Goal: Task Accomplishment & Management: Manage account settings

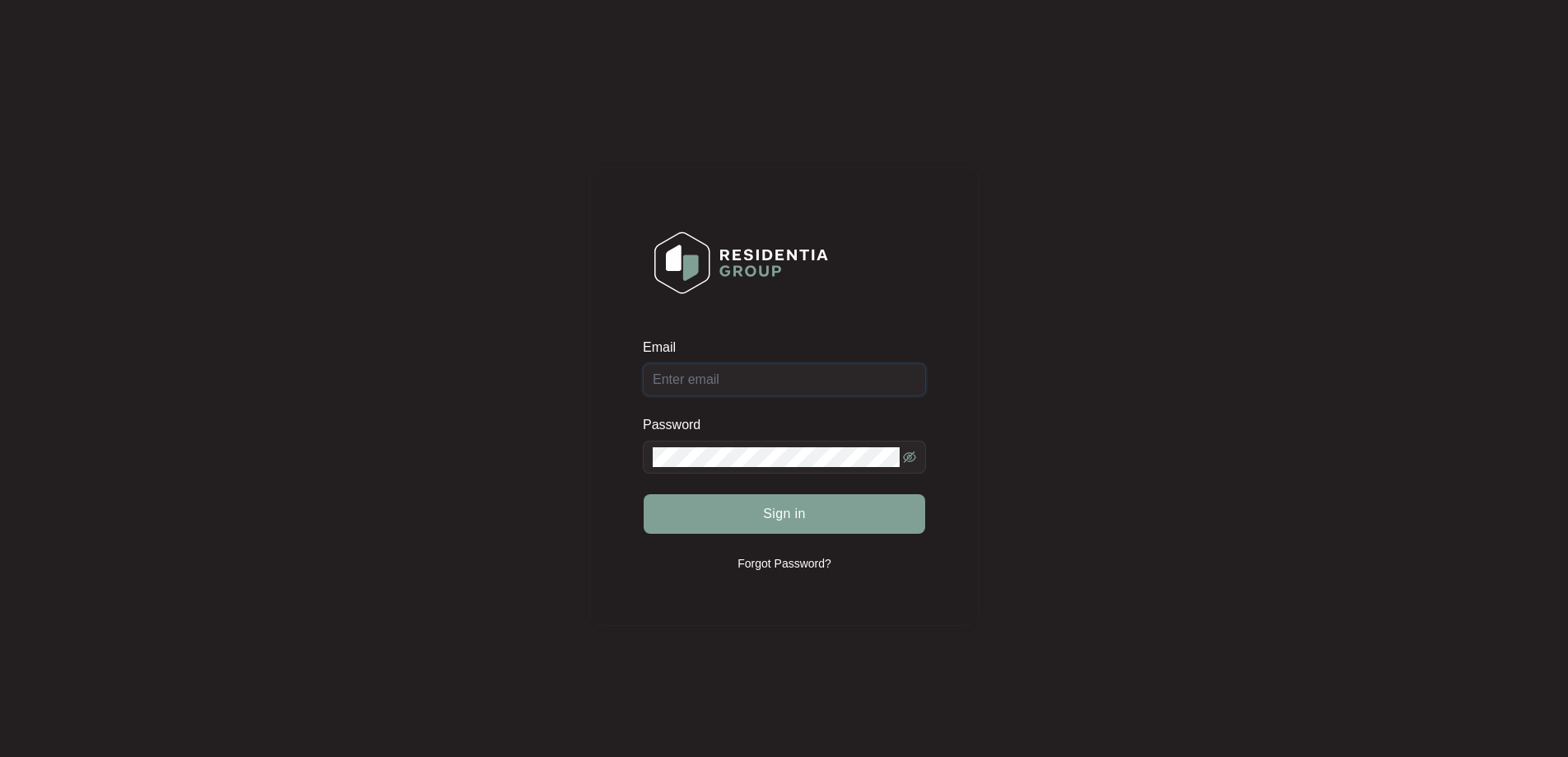
click at [792, 375] on input "Email" at bounding box center [784, 379] width 283 height 33
type input "[EMAIL_ADDRESS][DOMAIN_NAME]"
click at [786, 519] on span "Sign in" at bounding box center [784, 514] width 43 height 20
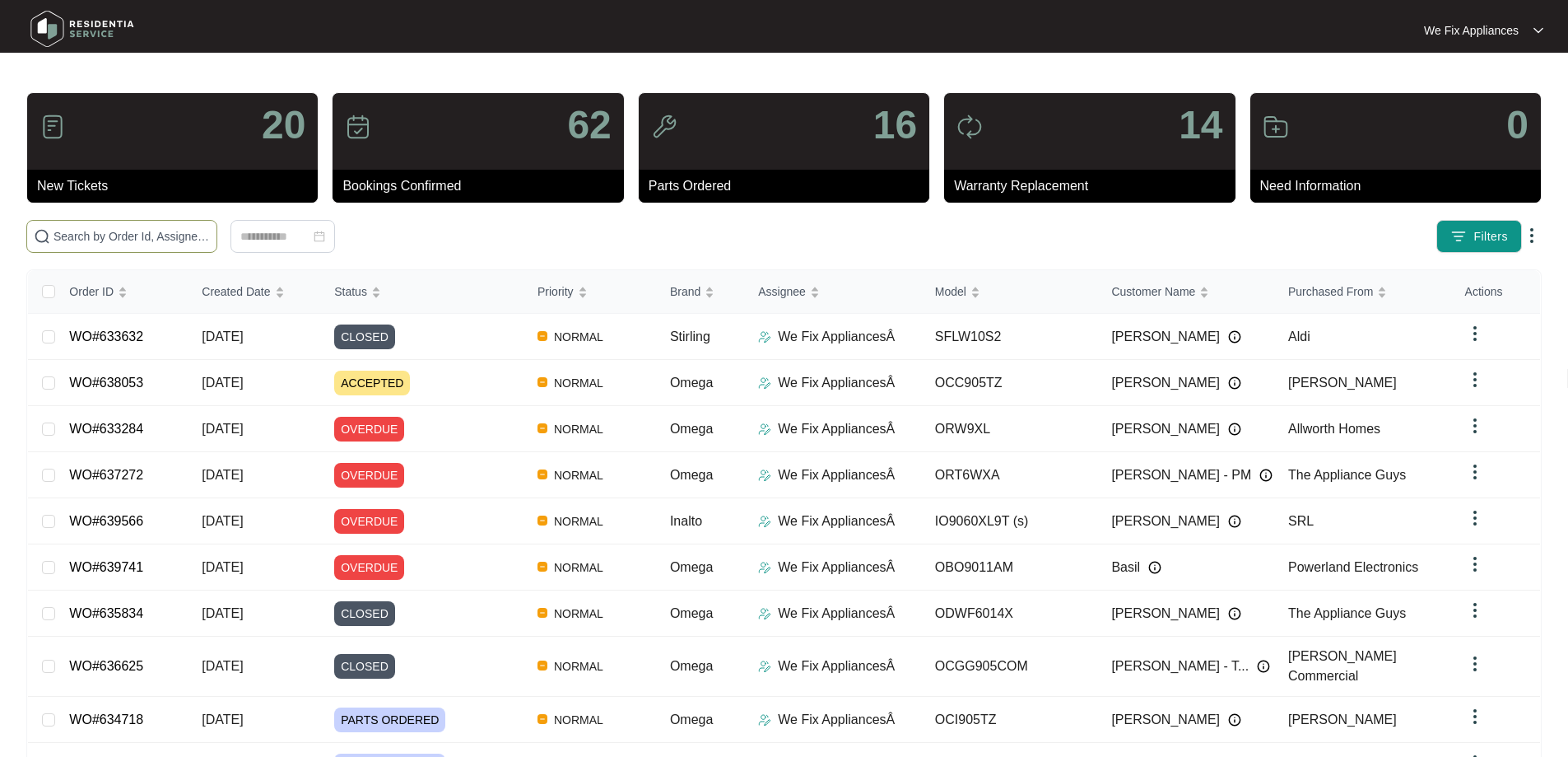
paste input "639201"
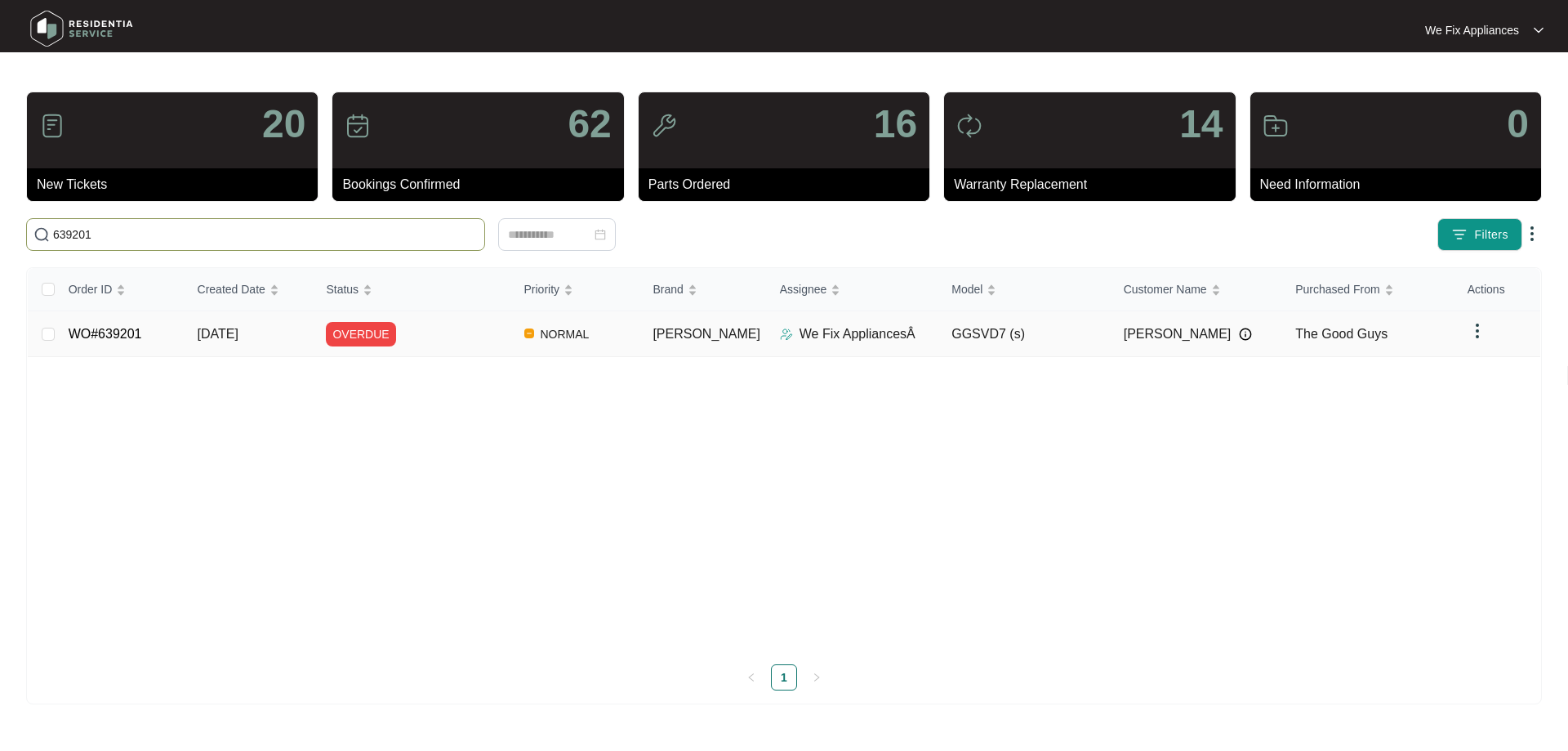
type input "639201"
click at [87, 321] on td "WO#639201" at bounding box center [120, 334] width 129 height 46
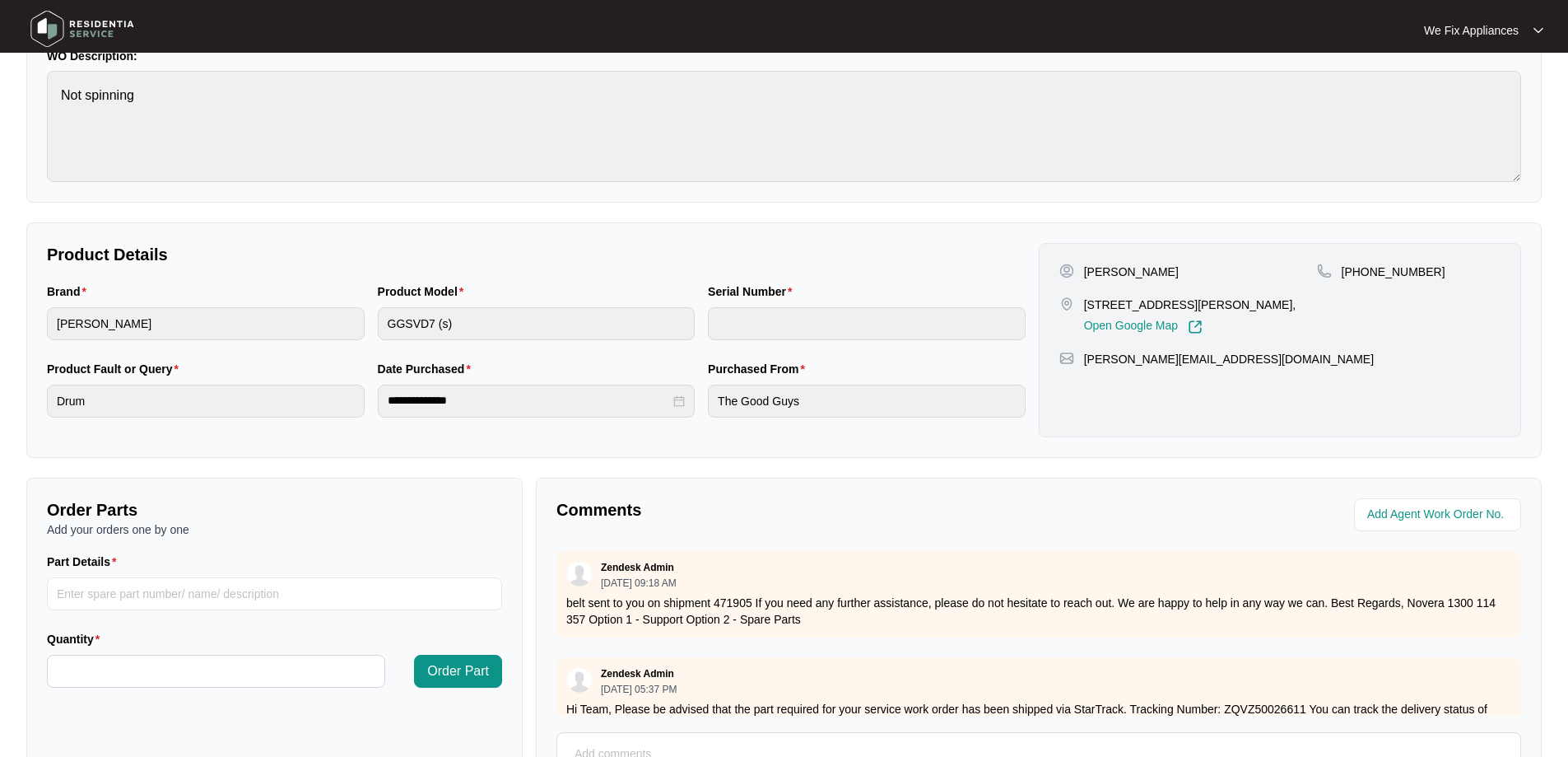
scroll to position [329, 0]
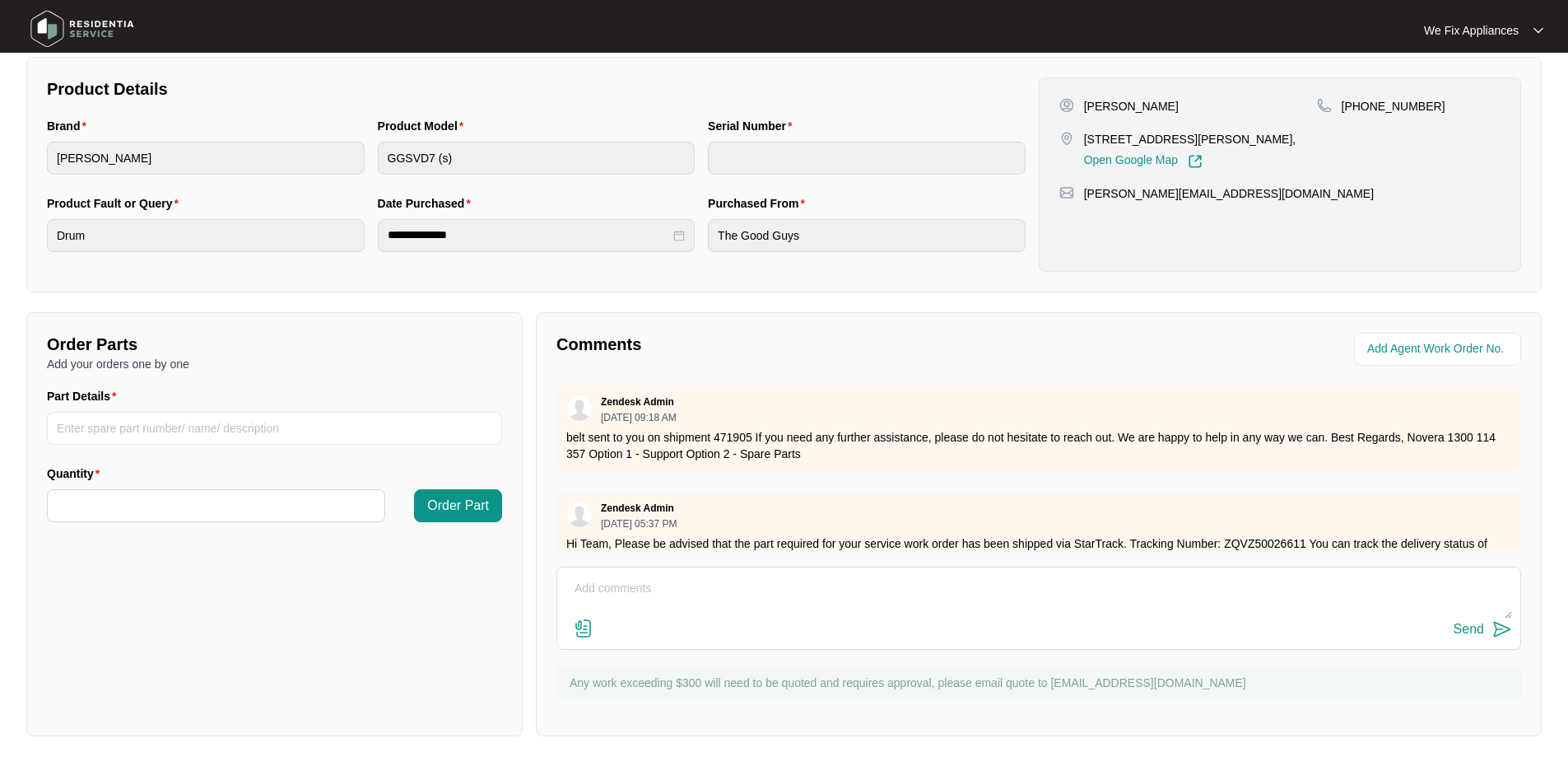
click at [824, 622] on div "Send" at bounding box center [1039, 629] width 947 height 23
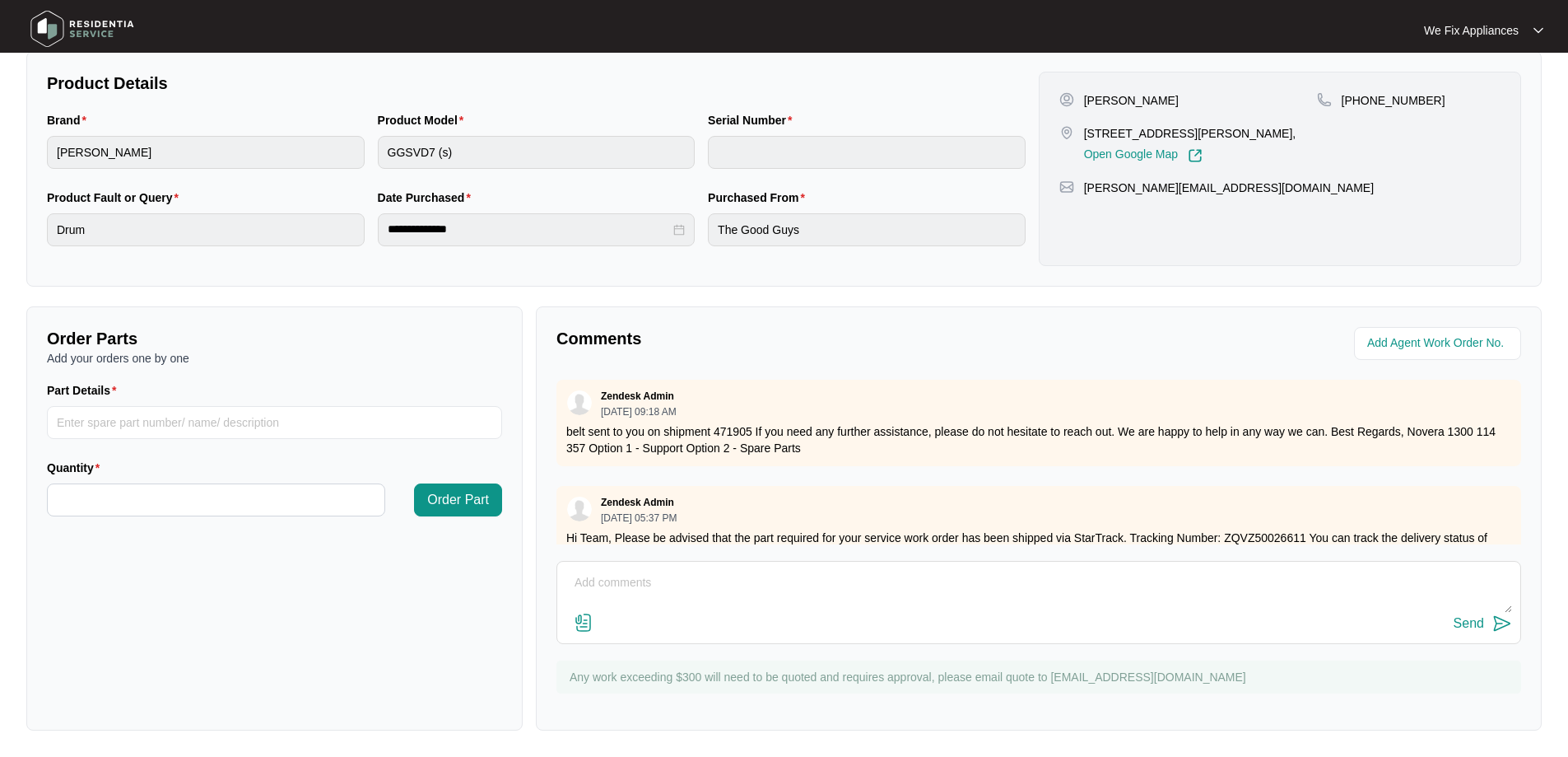
click at [800, 591] on textarea at bounding box center [1039, 590] width 947 height 43
type textarea "I"
drag, startPoint x: 1138, startPoint y: 579, endPoint x: 516, endPoint y: 569, distance: 622.1
click at [516, 569] on div "Order Parts Add your orders one by one Part Details Quantity Order Part Comment…" at bounding box center [784, 518] width 1529 height 424
type textarea "Hi guys, I can't add date into the portal won't give me the option can you plea…"
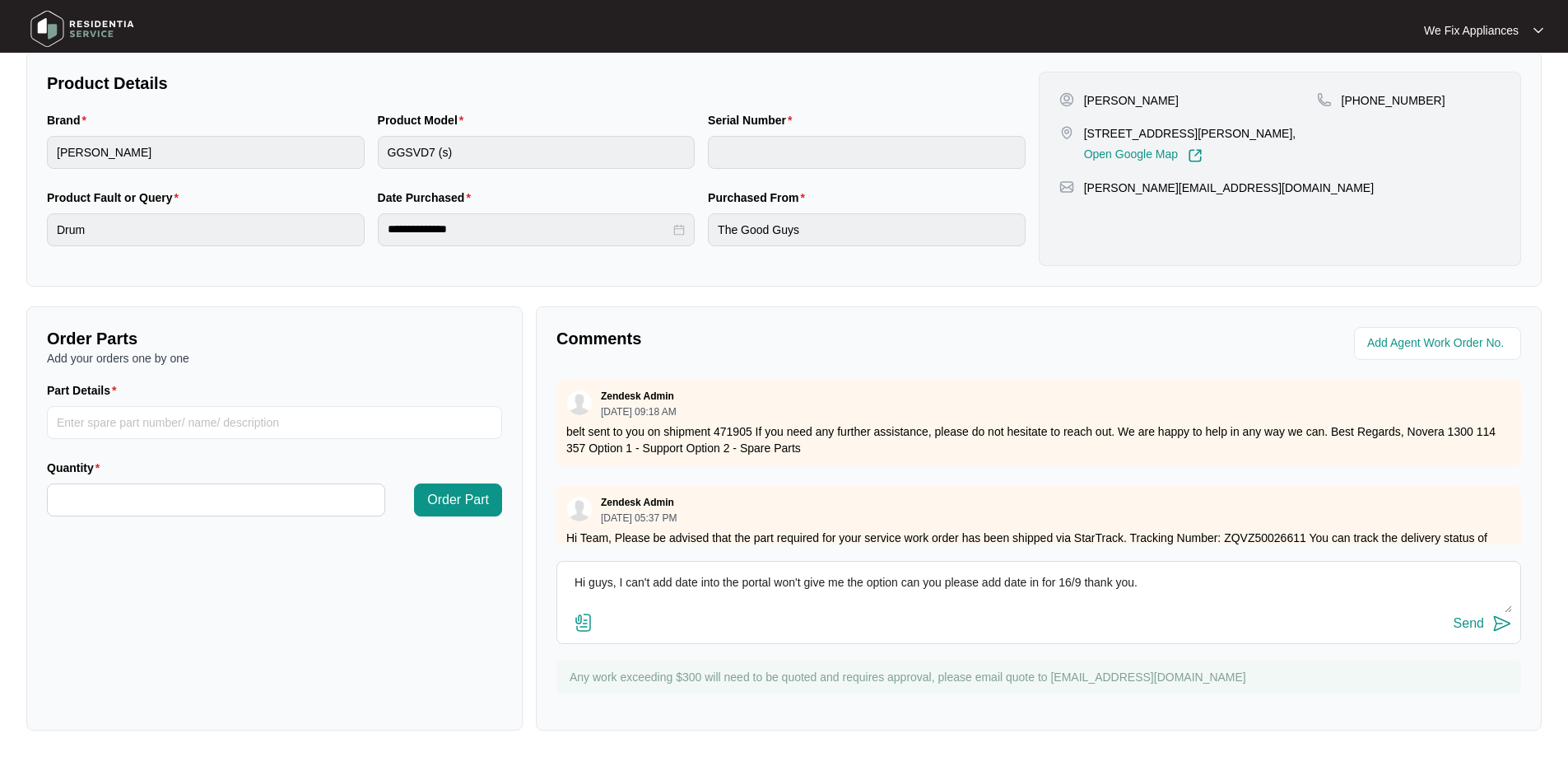
click at [96, 23] on img at bounding box center [83, 28] width 116 height 49
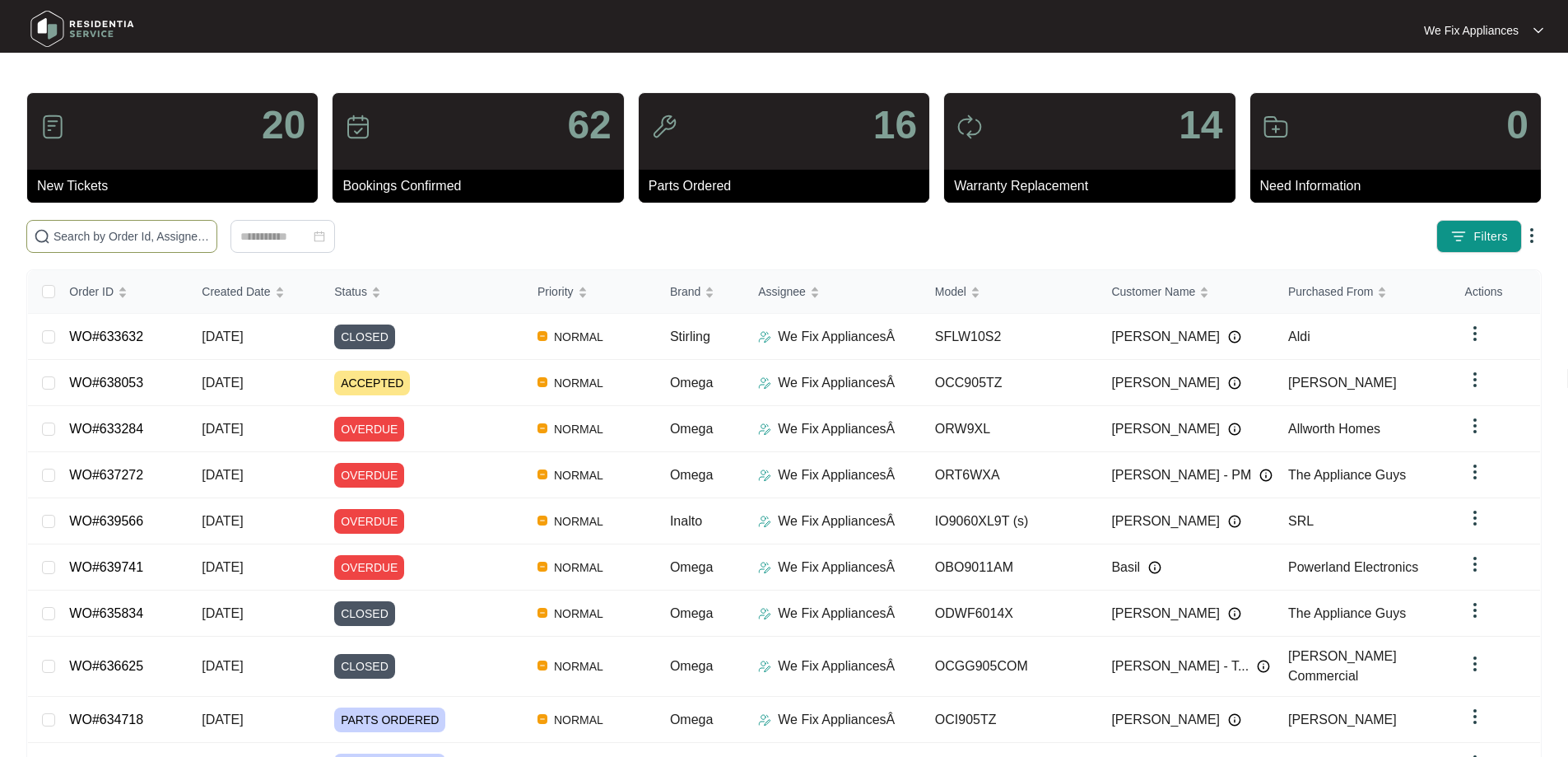
paste input "639345"
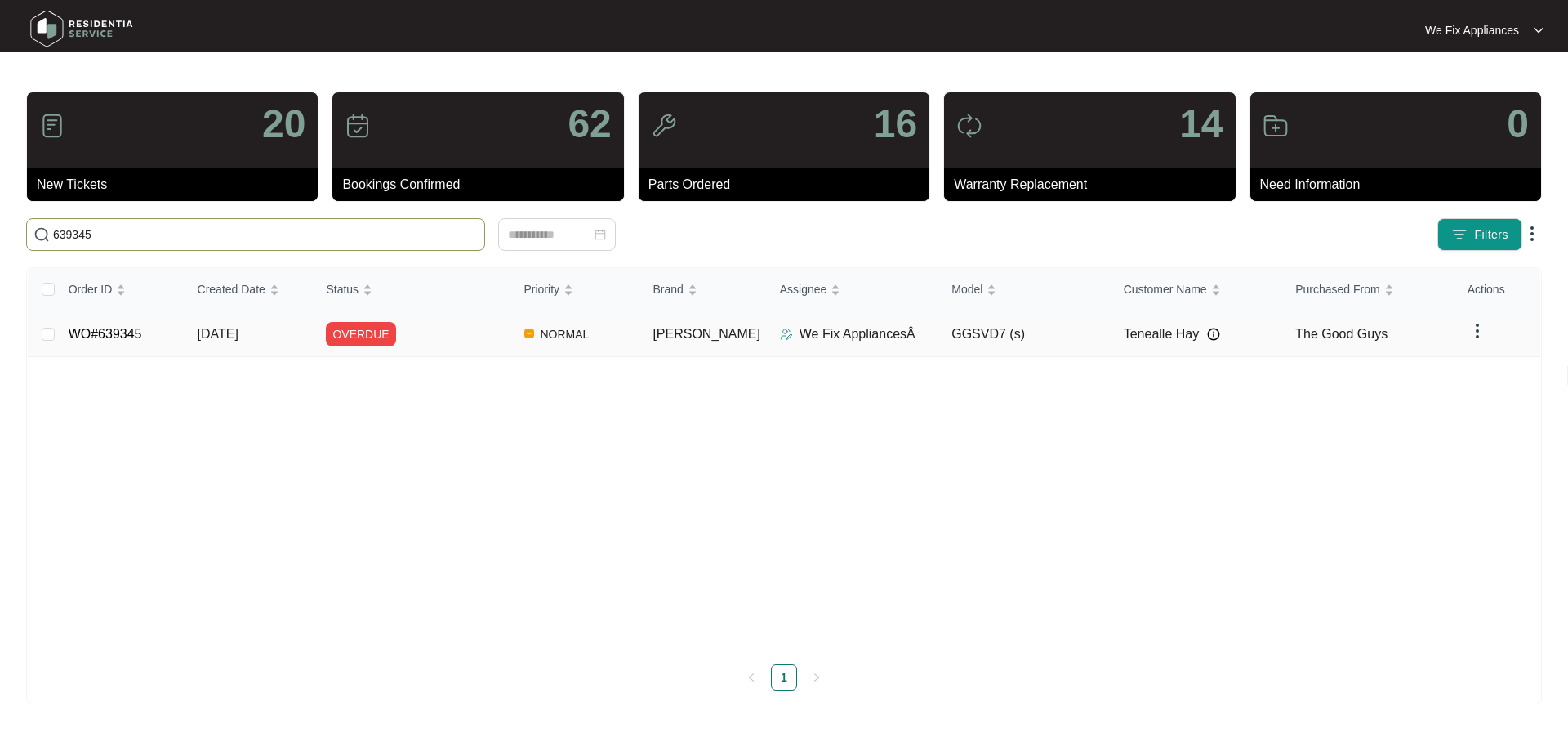
type input "639345"
click at [113, 333] on link "WO#639345" at bounding box center [105, 333] width 74 height 14
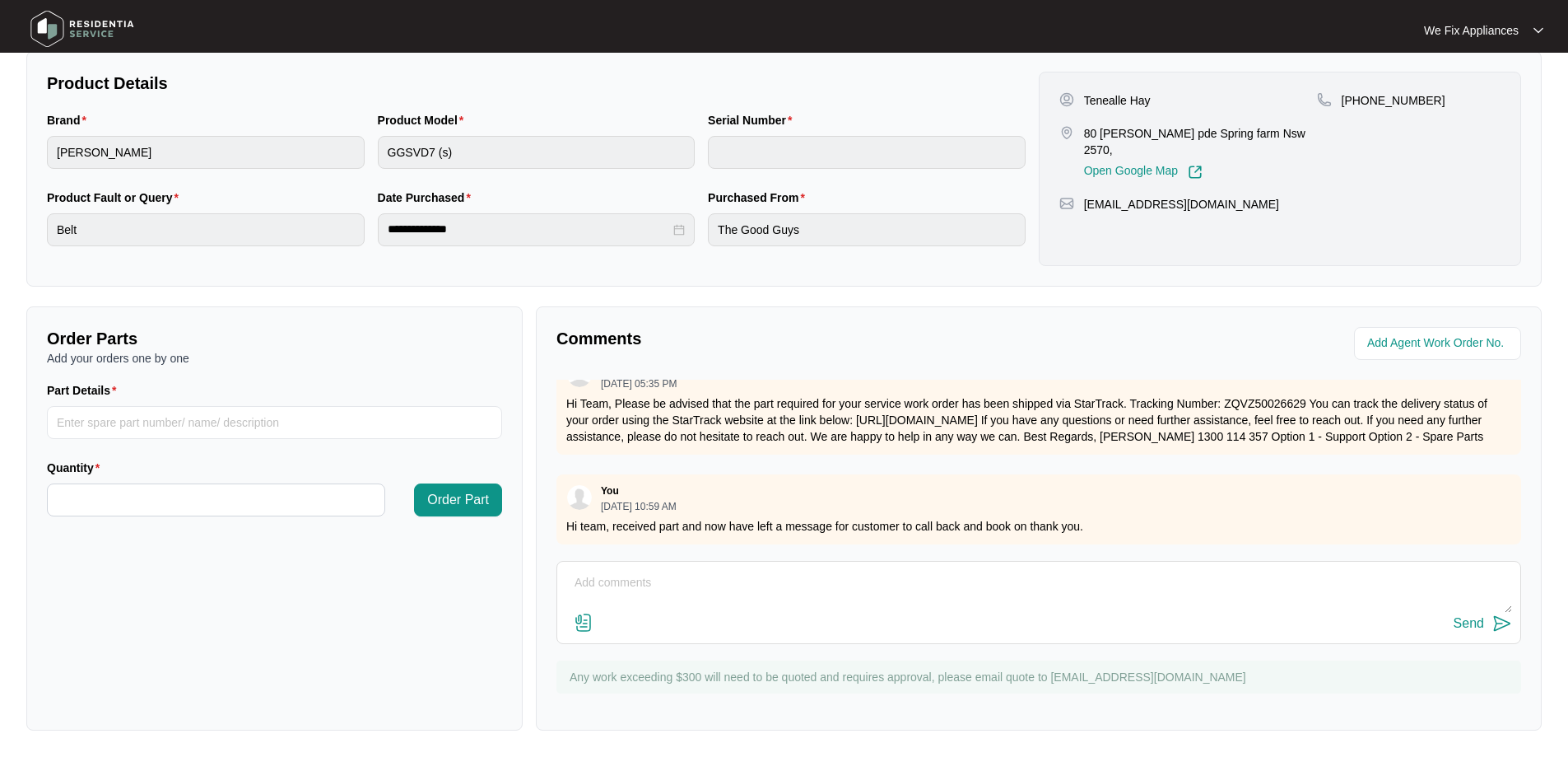
scroll to position [239, 0]
click at [716, 584] on textarea at bounding box center [1039, 590] width 947 height 43
type textarea "Hi team left another message this morning,"
click at [863, 587] on textarea "Hi team left another message this morning," at bounding box center [1039, 590] width 947 height 43
type textarea "Hi team left another message this morning for customer to call back and book on…"
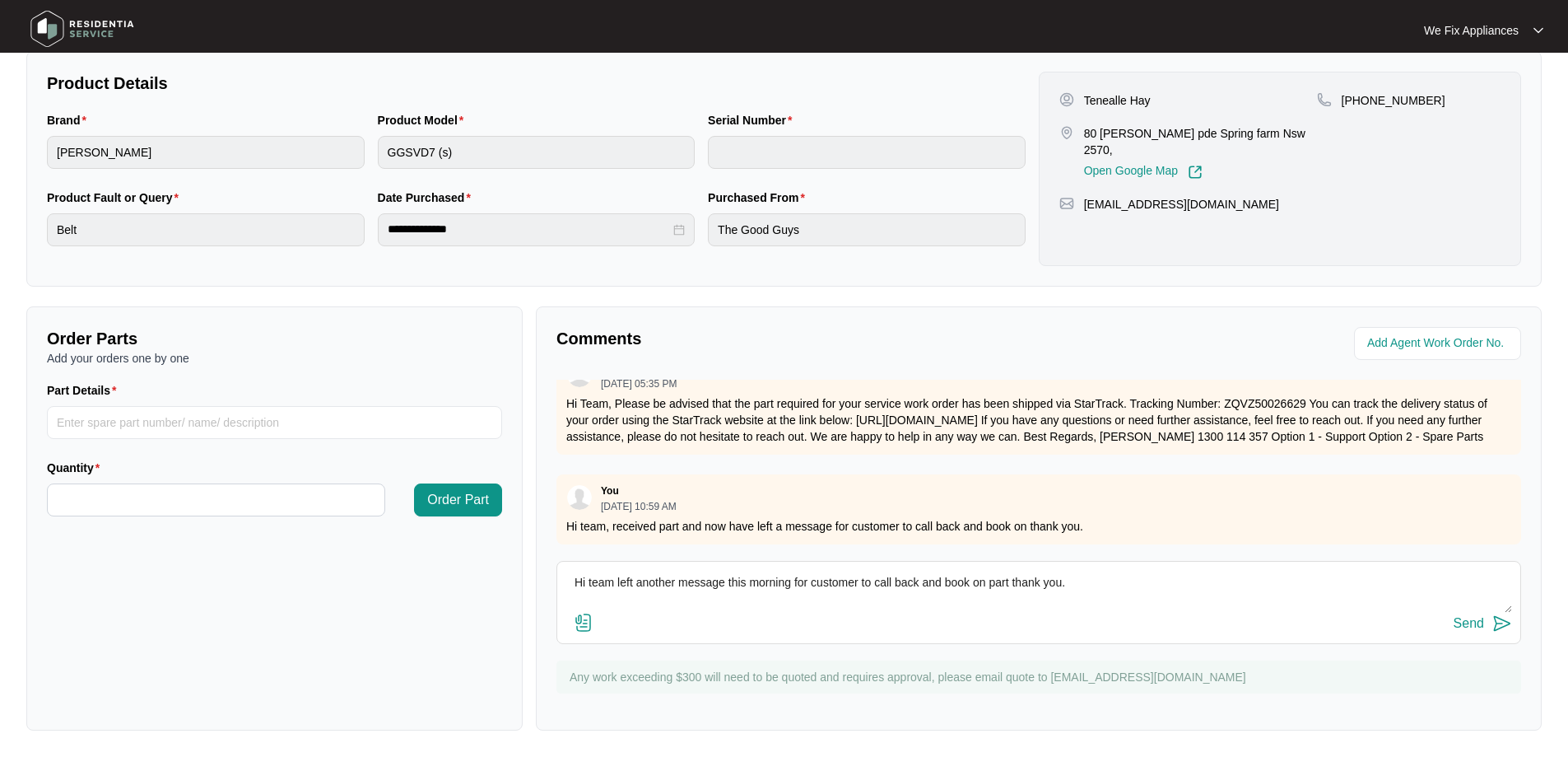
click at [1467, 621] on div "Send" at bounding box center [1469, 624] width 30 height 15
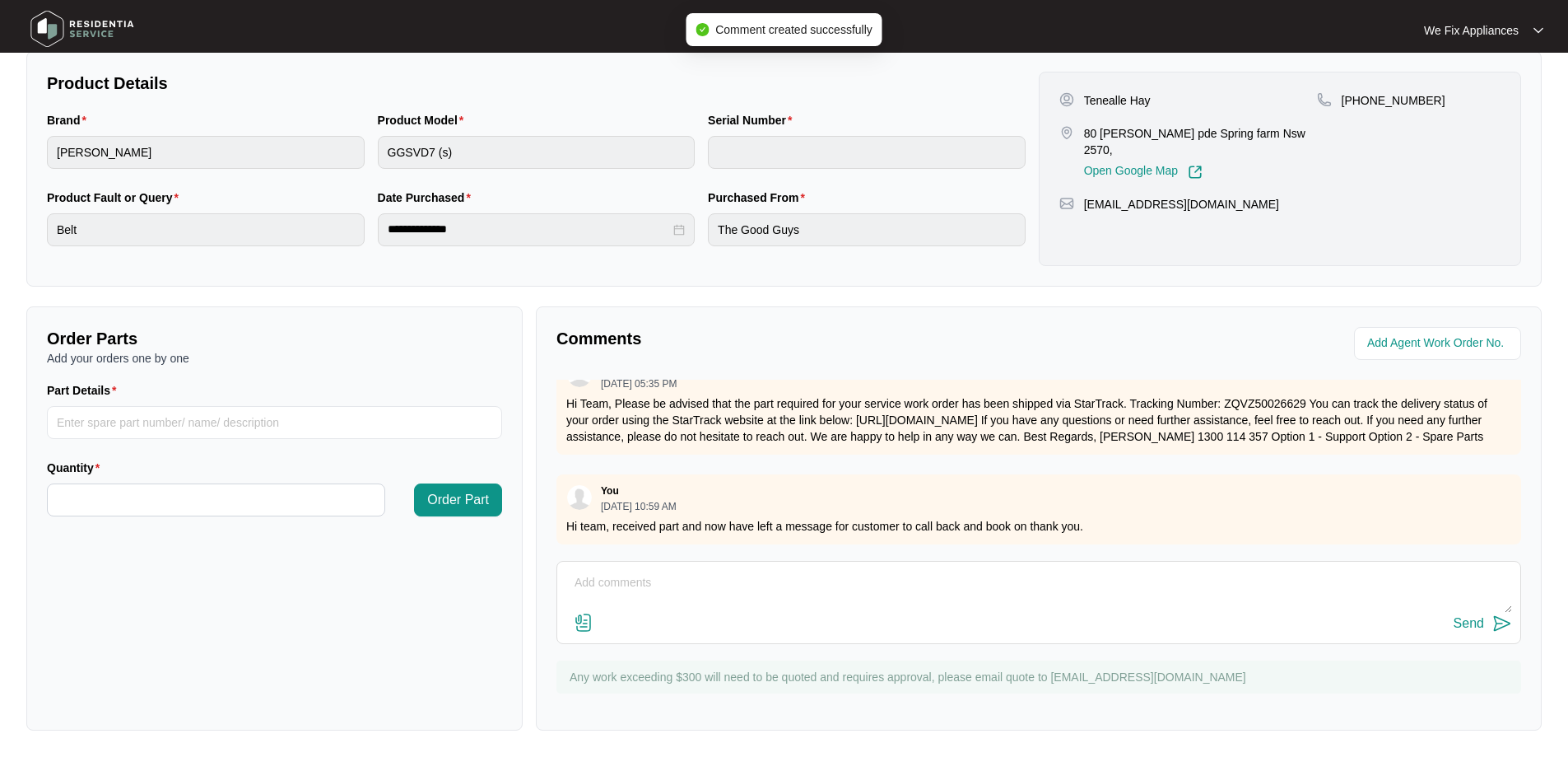
click at [110, 43] on img at bounding box center [83, 28] width 116 height 49
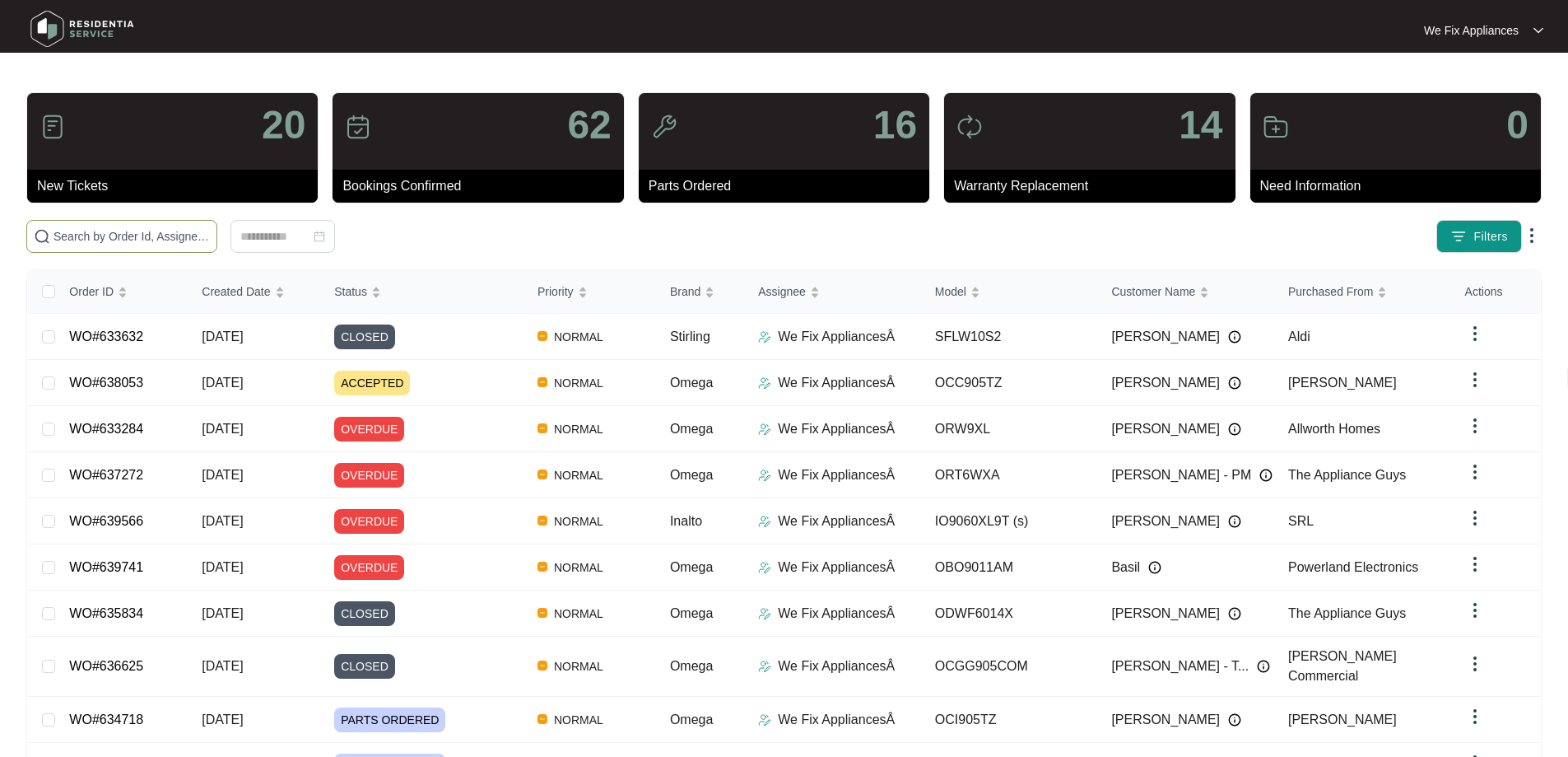
paste input "639620"
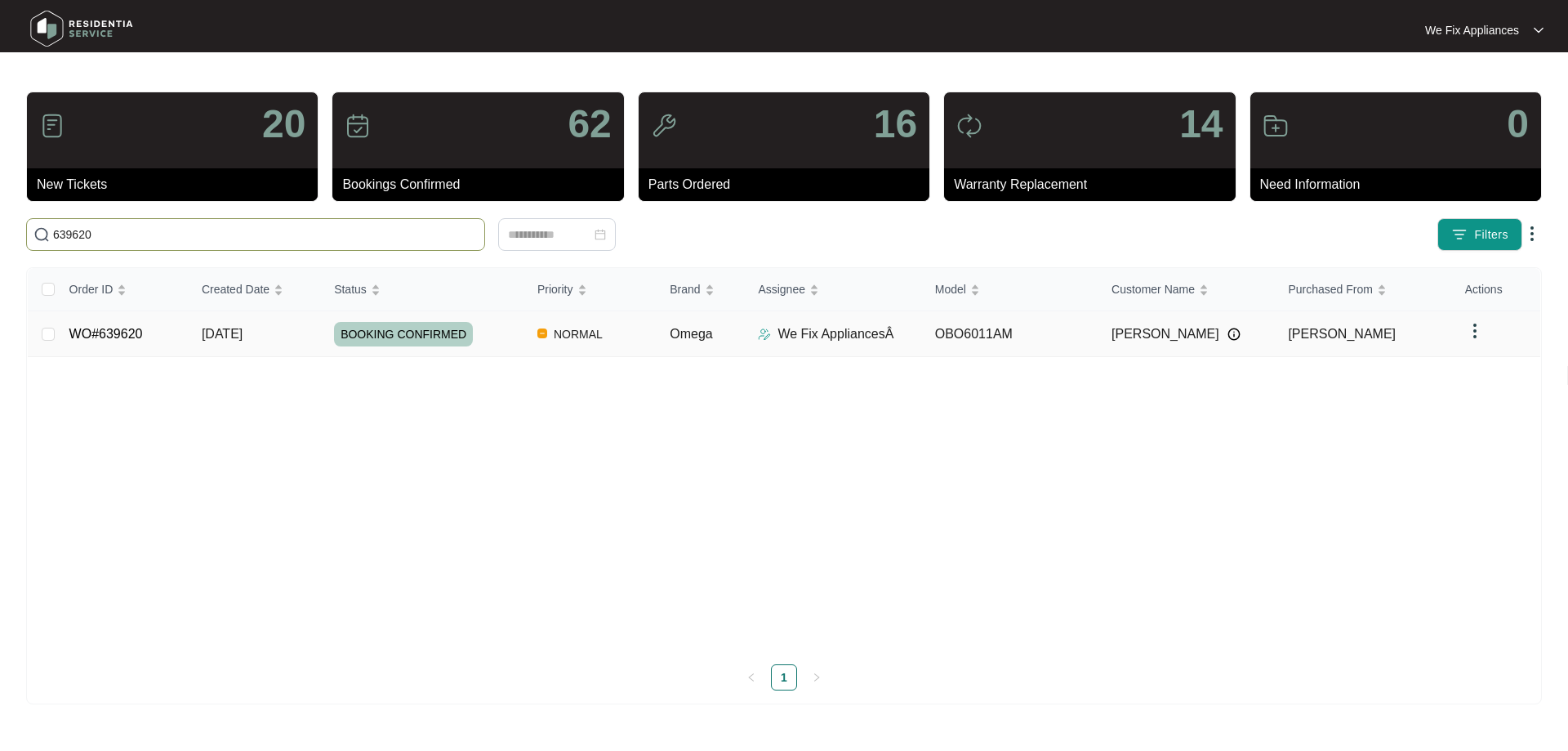
type input "639620"
click at [97, 331] on link "WO#639620" at bounding box center [106, 333] width 74 height 14
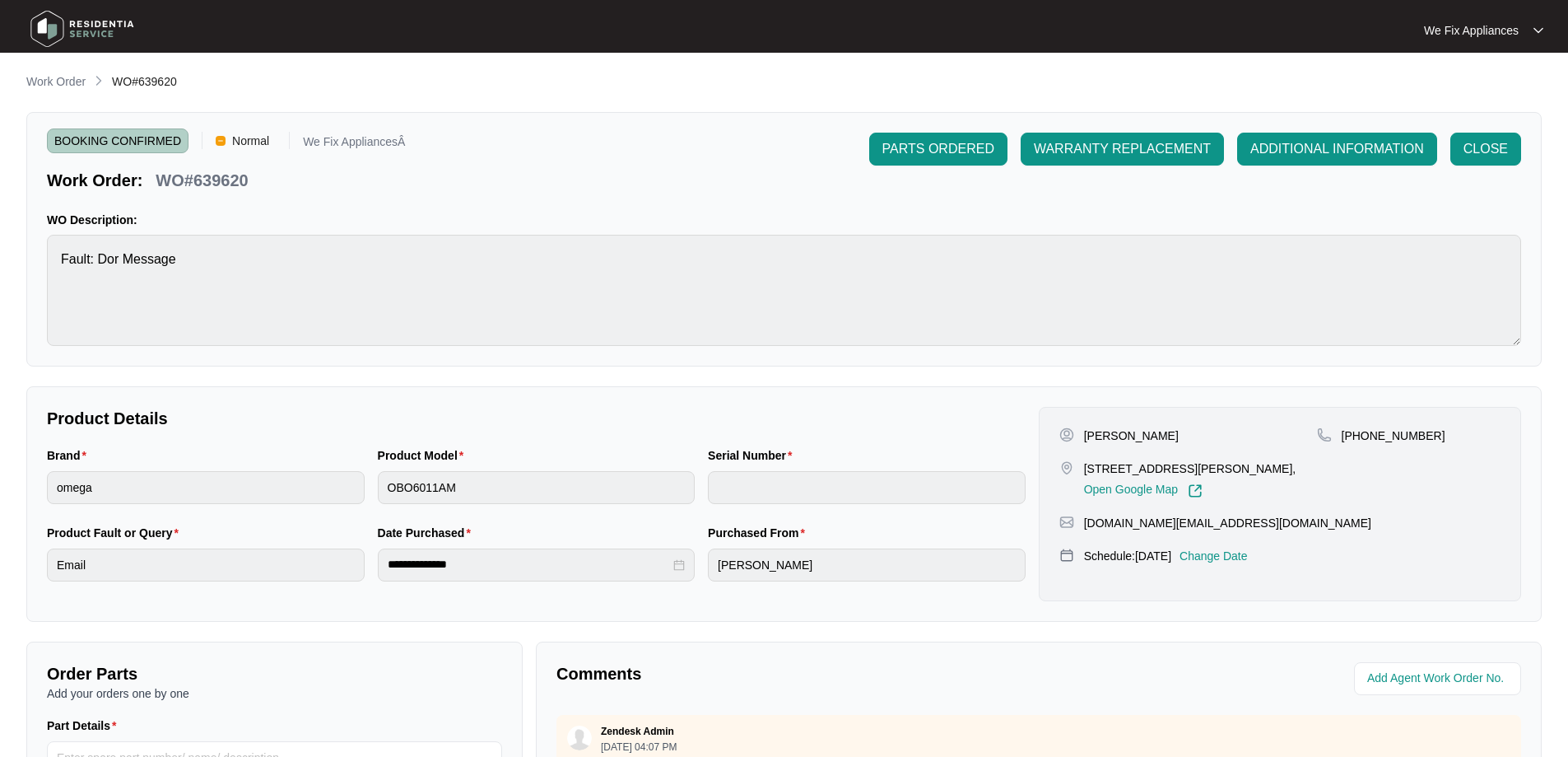
click at [1236, 548] on p "Change Date" at bounding box center [1214, 556] width 69 height 17
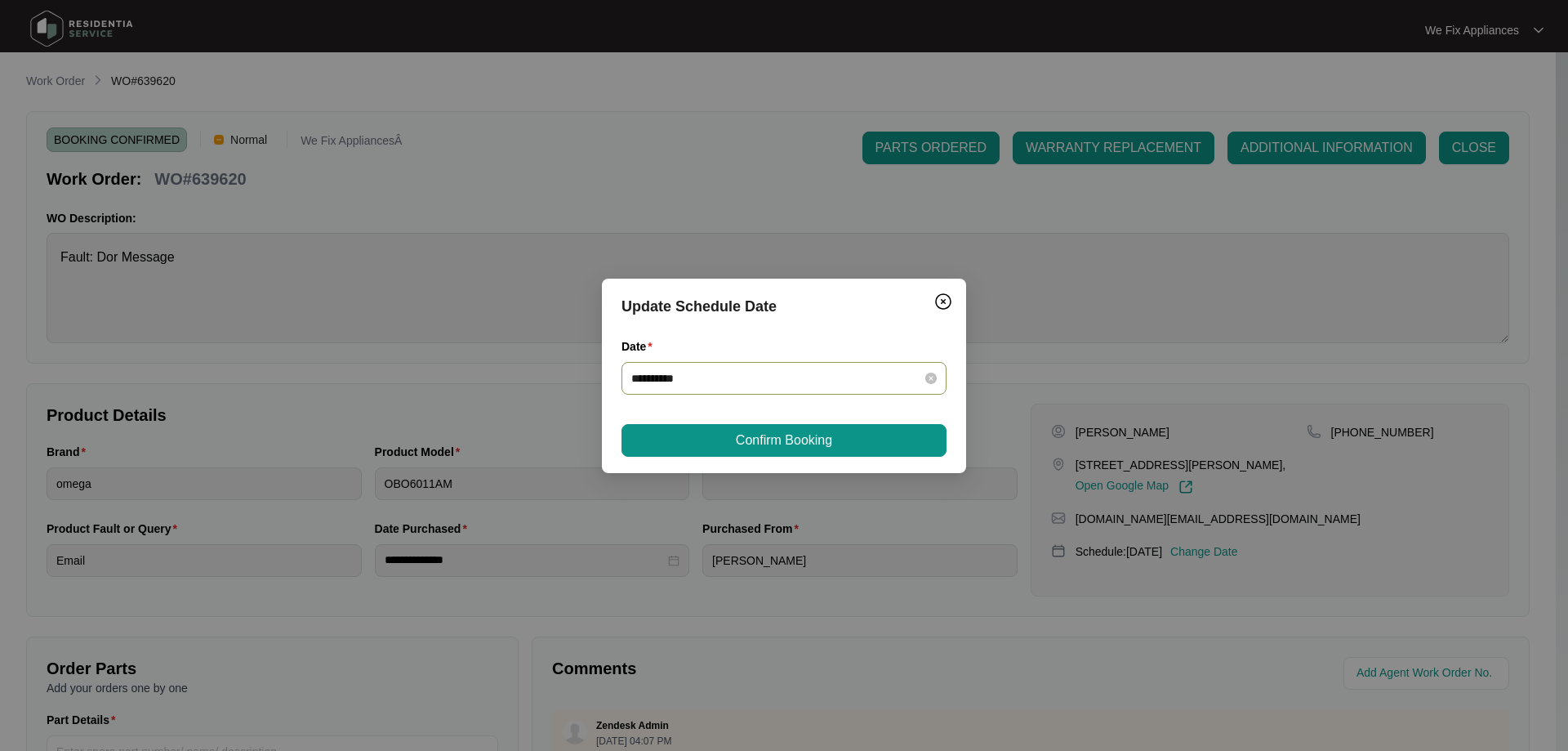
click at [733, 375] on input "**********" at bounding box center [774, 378] width 286 height 18
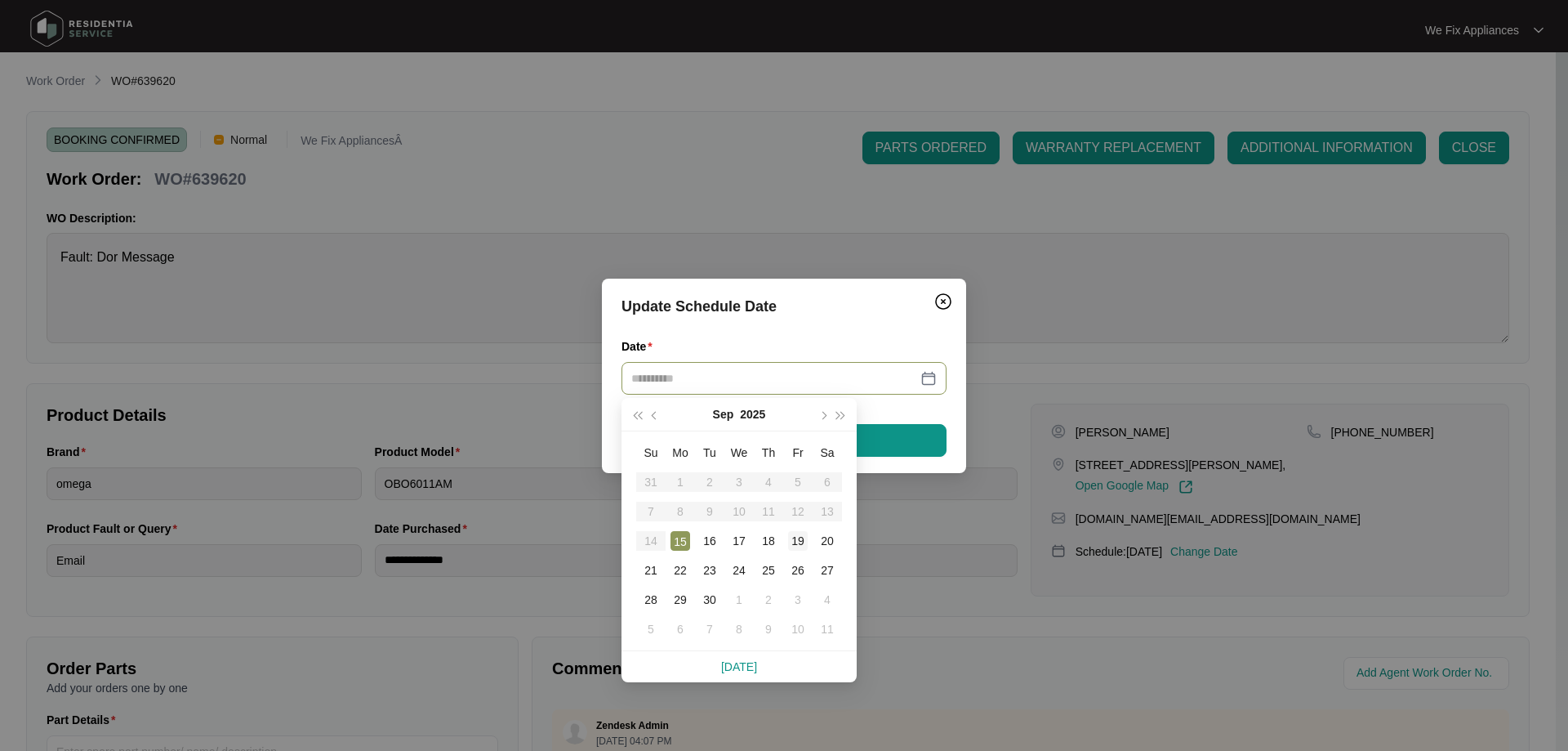
type input "**********"
click at [800, 531] on div "19" at bounding box center [798, 541] width 20 height 20
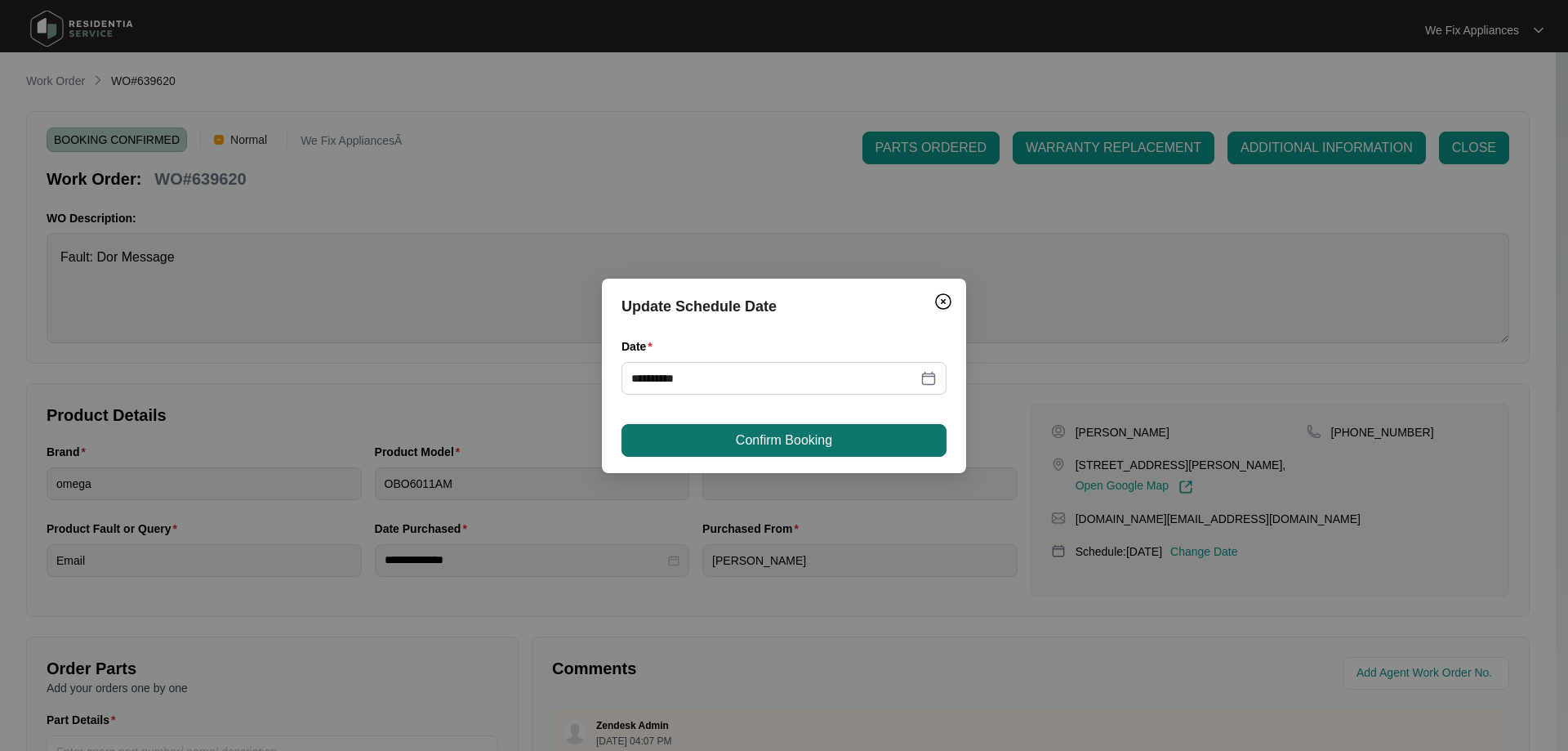
click at [757, 439] on span "Confirm Booking" at bounding box center [784, 440] width 96 height 20
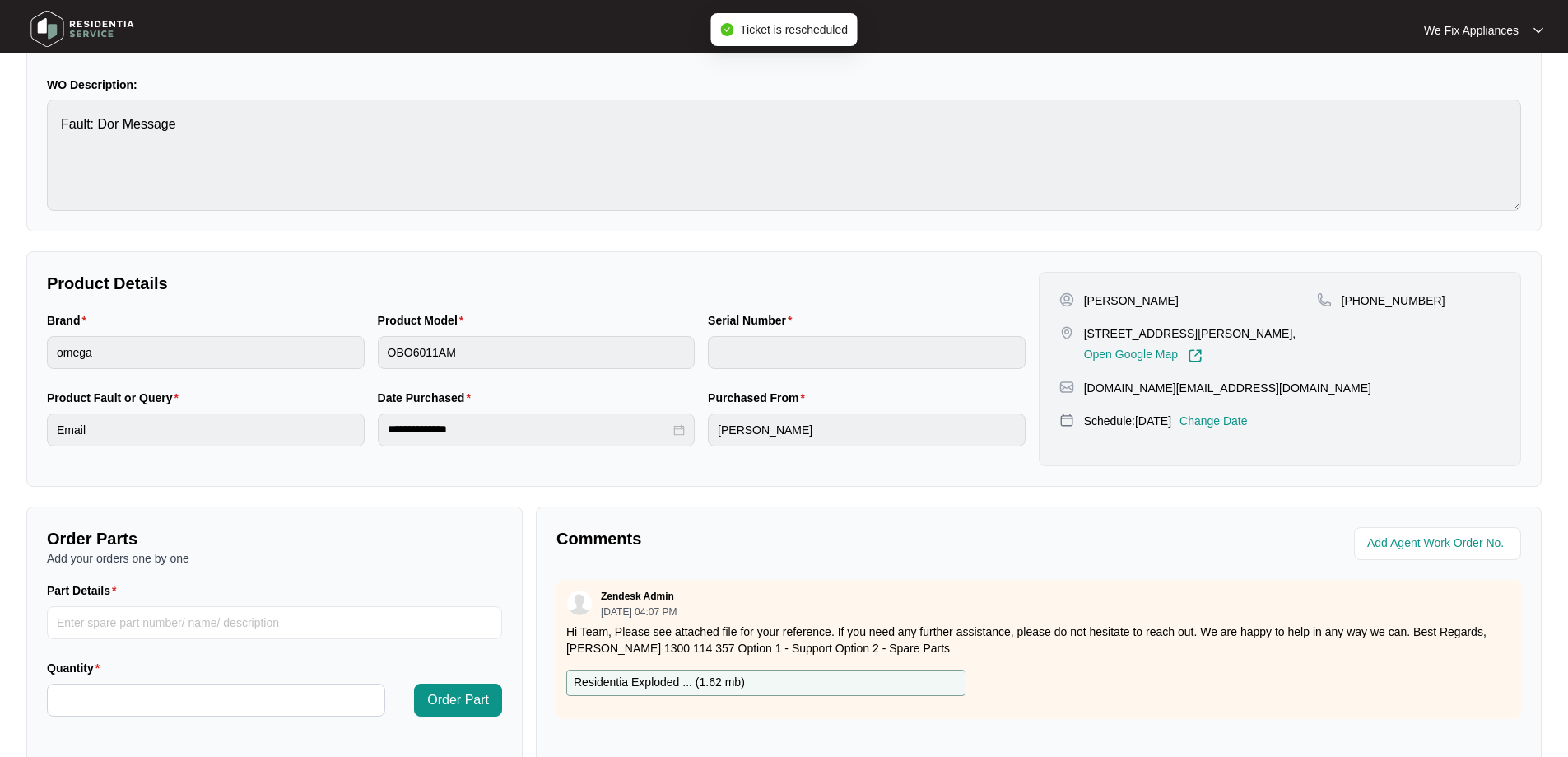
scroll to position [336, 0]
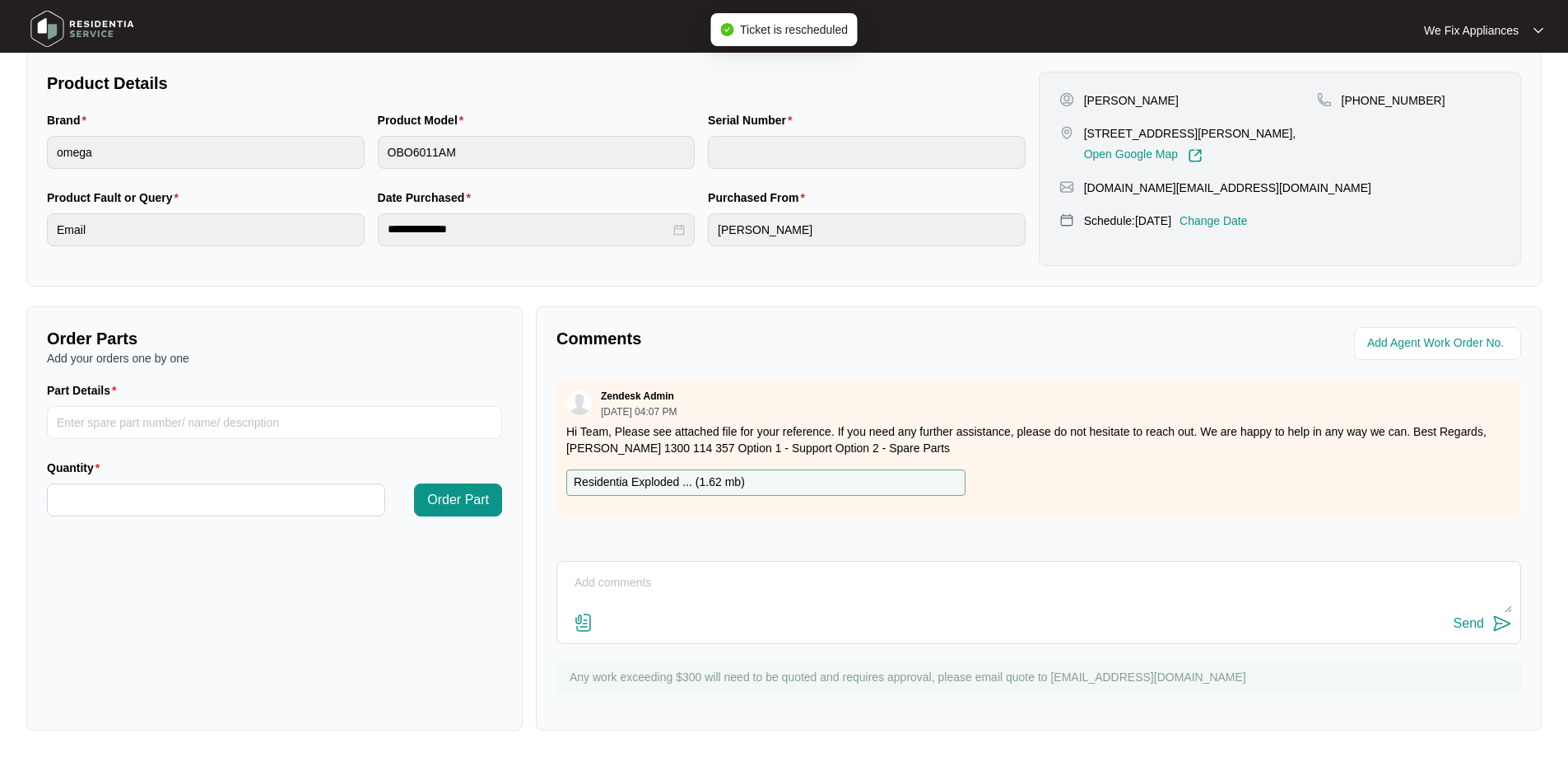
click at [716, 604] on textarea at bounding box center [1039, 590] width 947 height 43
type textarea "Hi team, just fyi- customer cancelled todays service can't make it rebooked for…"
click at [1457, 621] on div "Send" at bounding box center [1469, 624] width 30 height 15
click at [117, 25] on img at bounding box center [83, 28] width 116 height 49
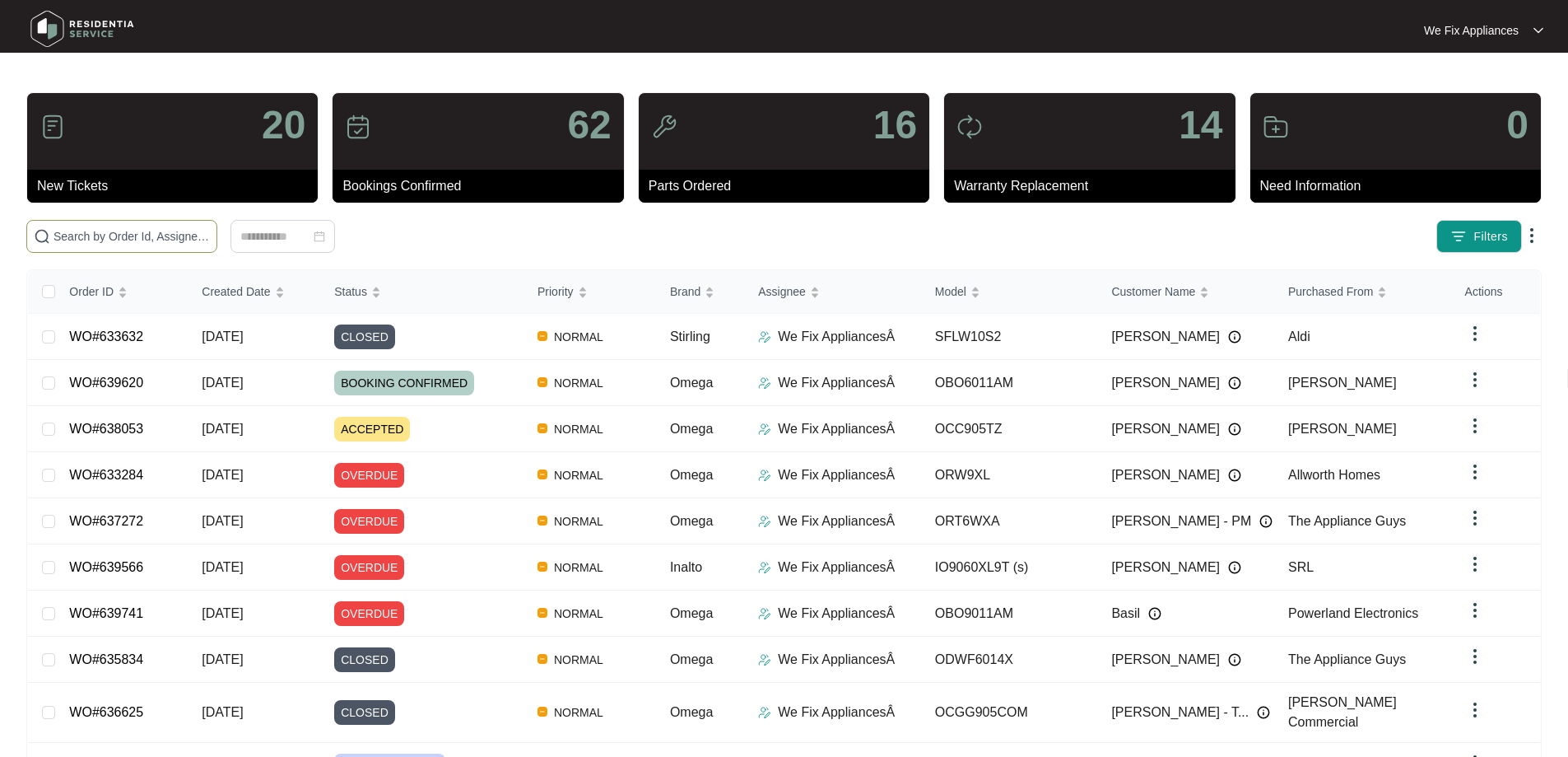
paste input "639273"
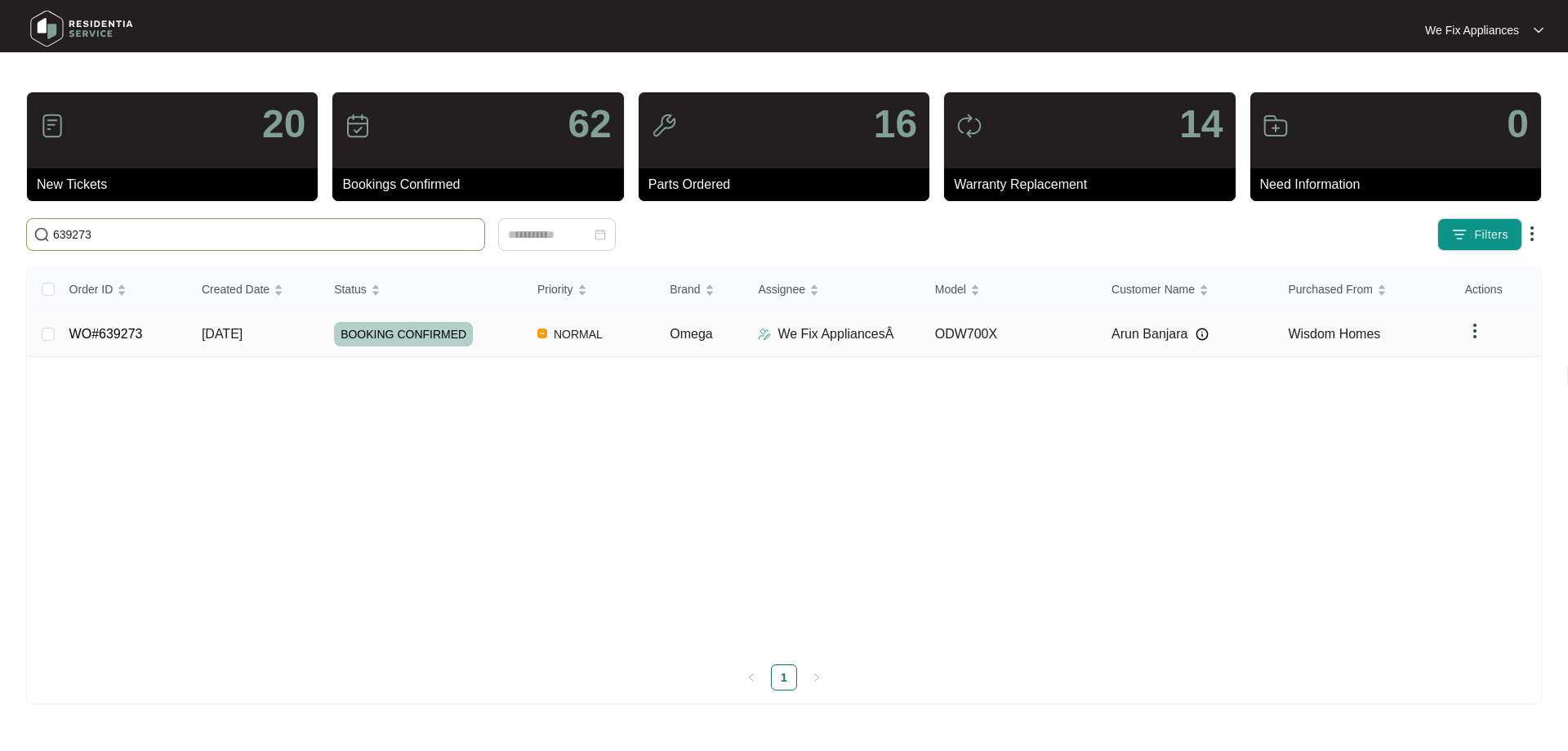
type input "639273"
click at [113, 329] on link "WO#639273" at bounding box center [106, 333] width 74 height 14
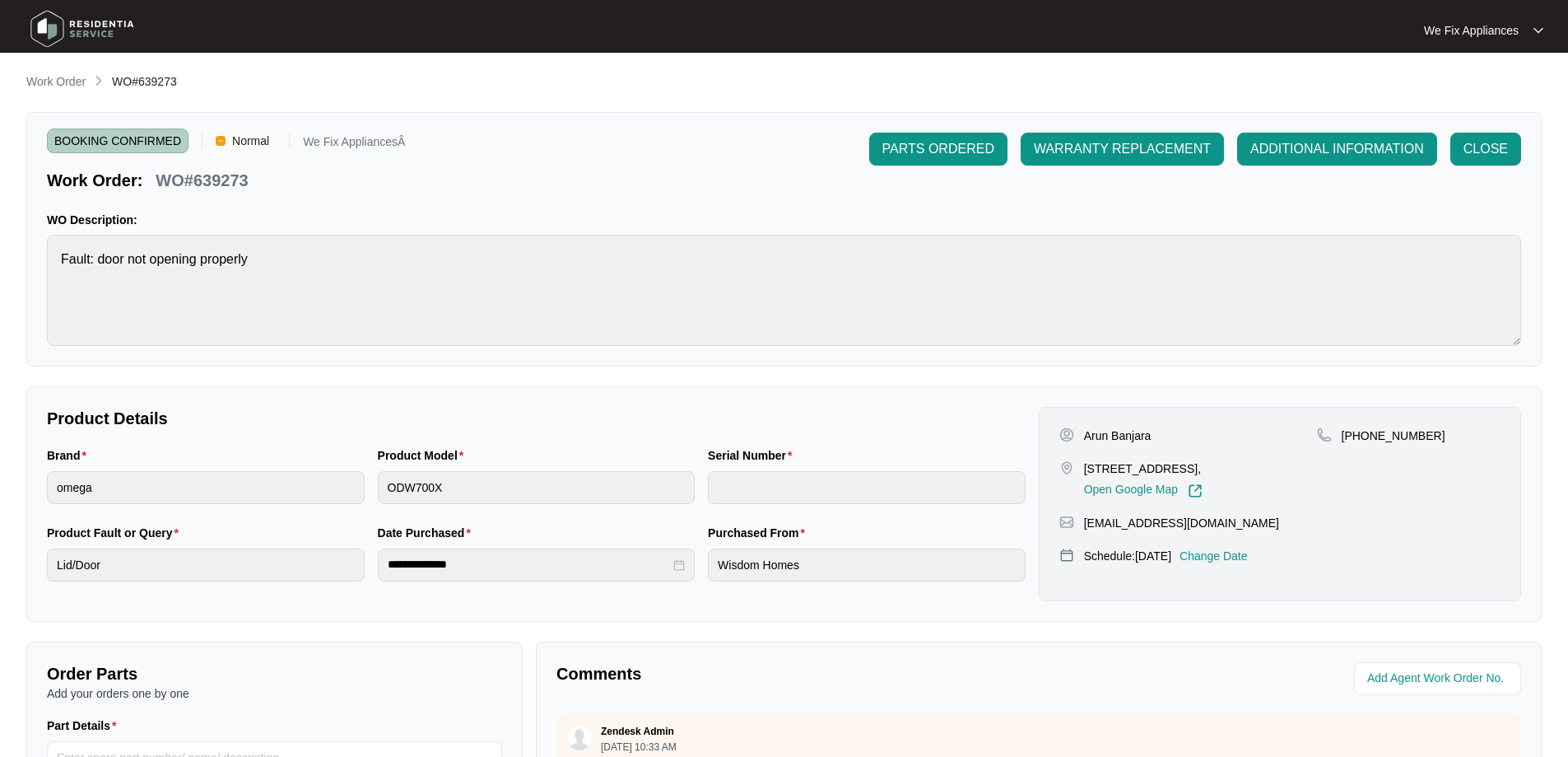
click at [1230, 558] on p "Change Date" at bounding box center [1214, 556] width 69 height 17
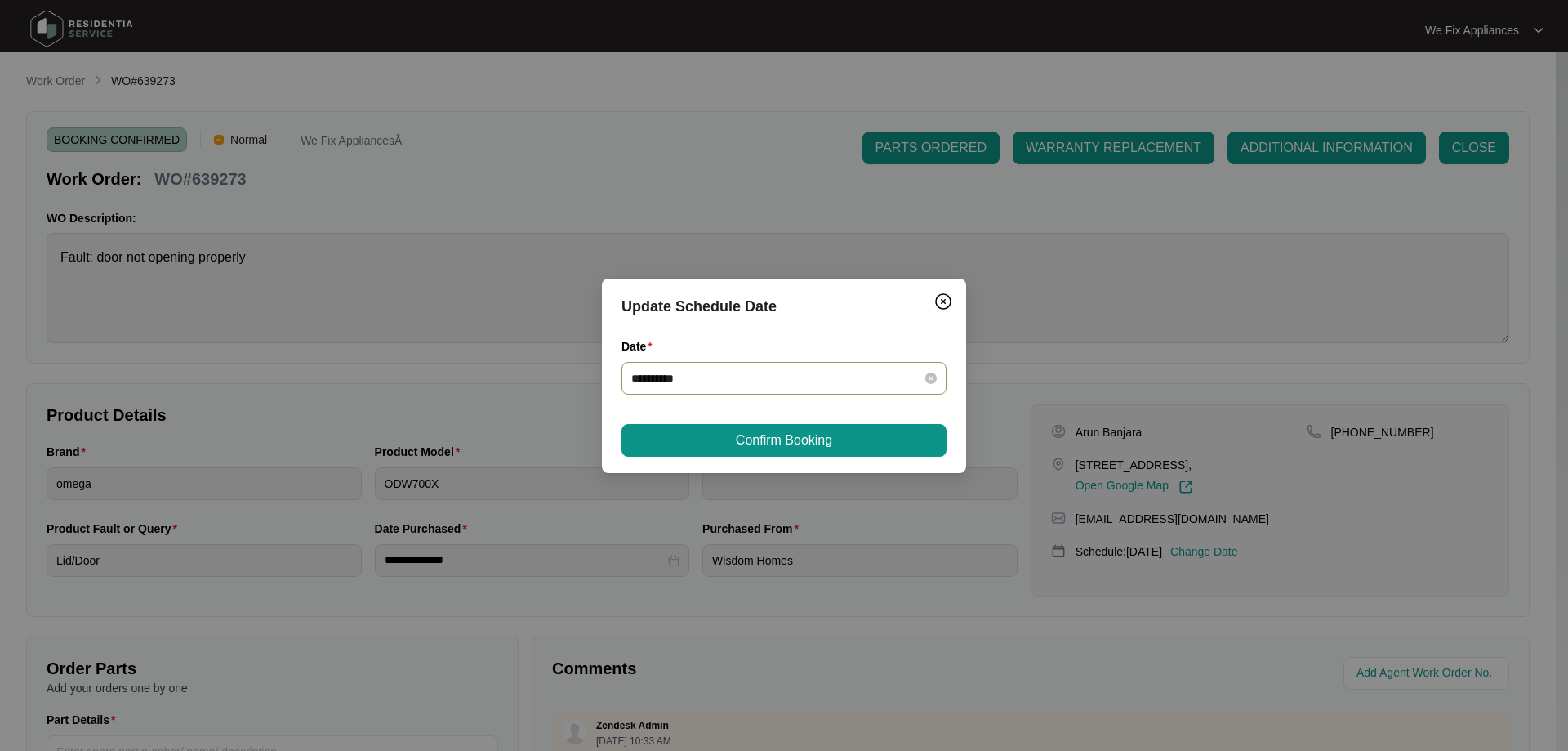
click at [703, 385] on input "**********" at bounding box center [774, 378] width 286 height 18
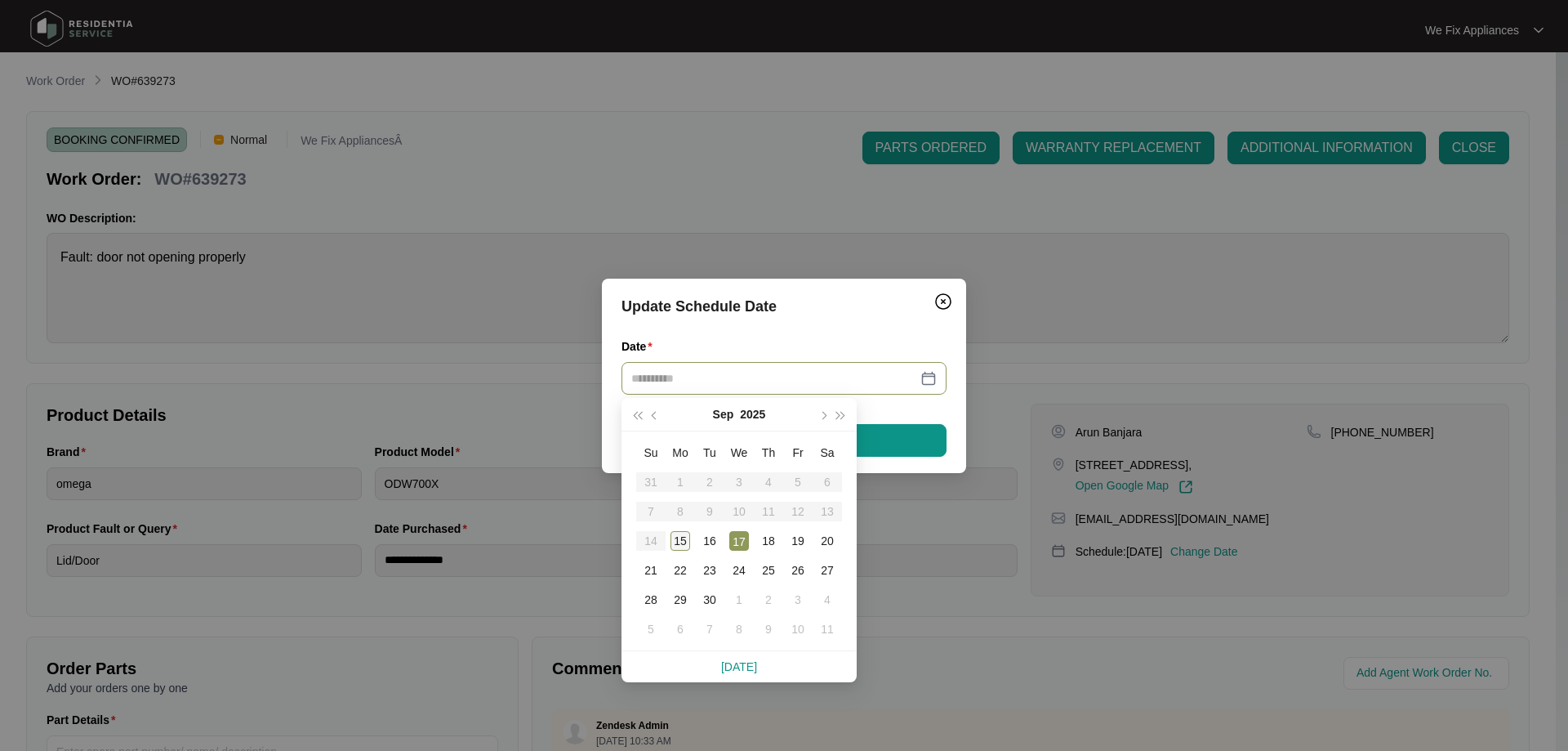
type input "**********"
click at [685, 536] on div "15" at bounding box center [680, 541] width 20 height 20
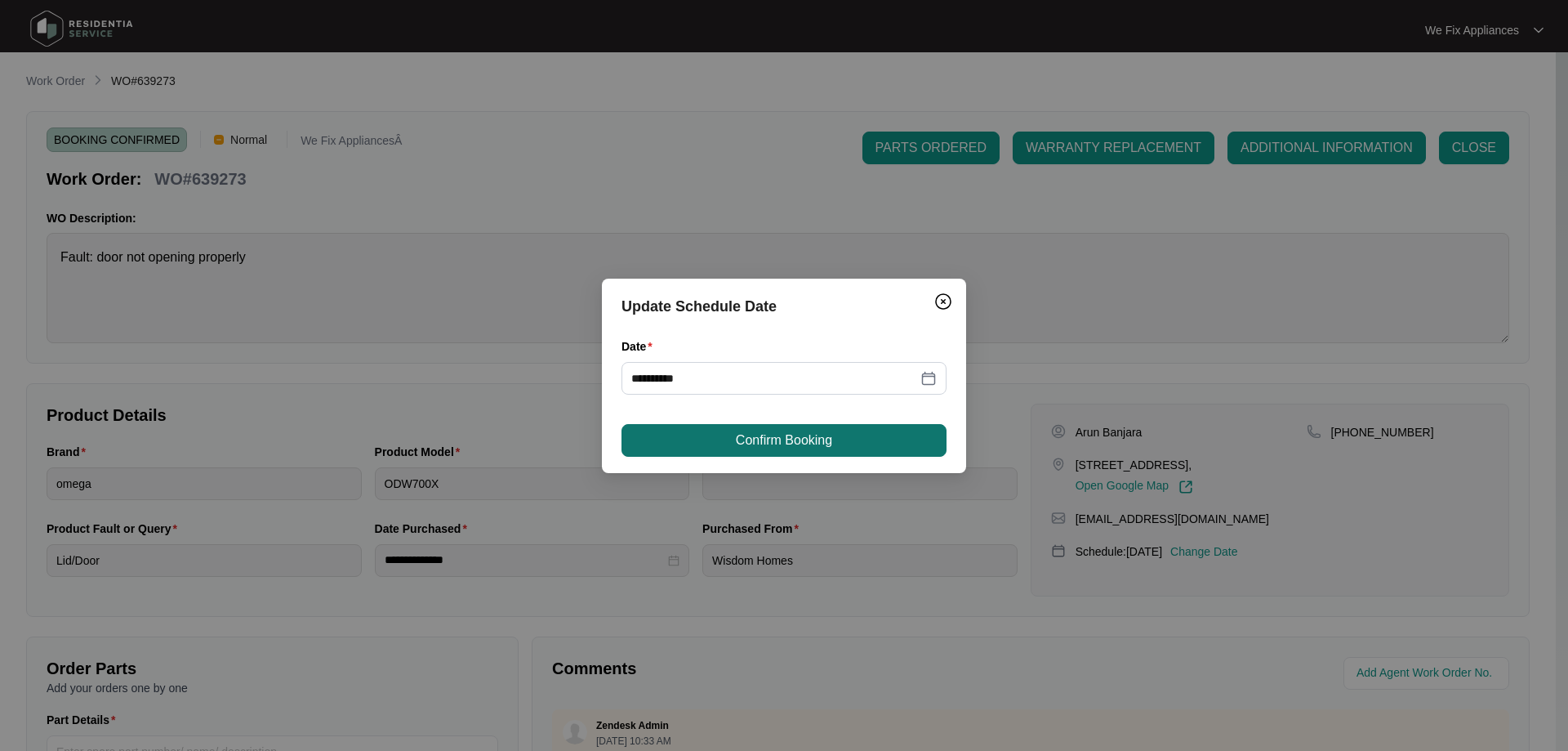
click at [747, 431] on span "Confirm Booking" at bounding box center [784, 440] width 96 height 20
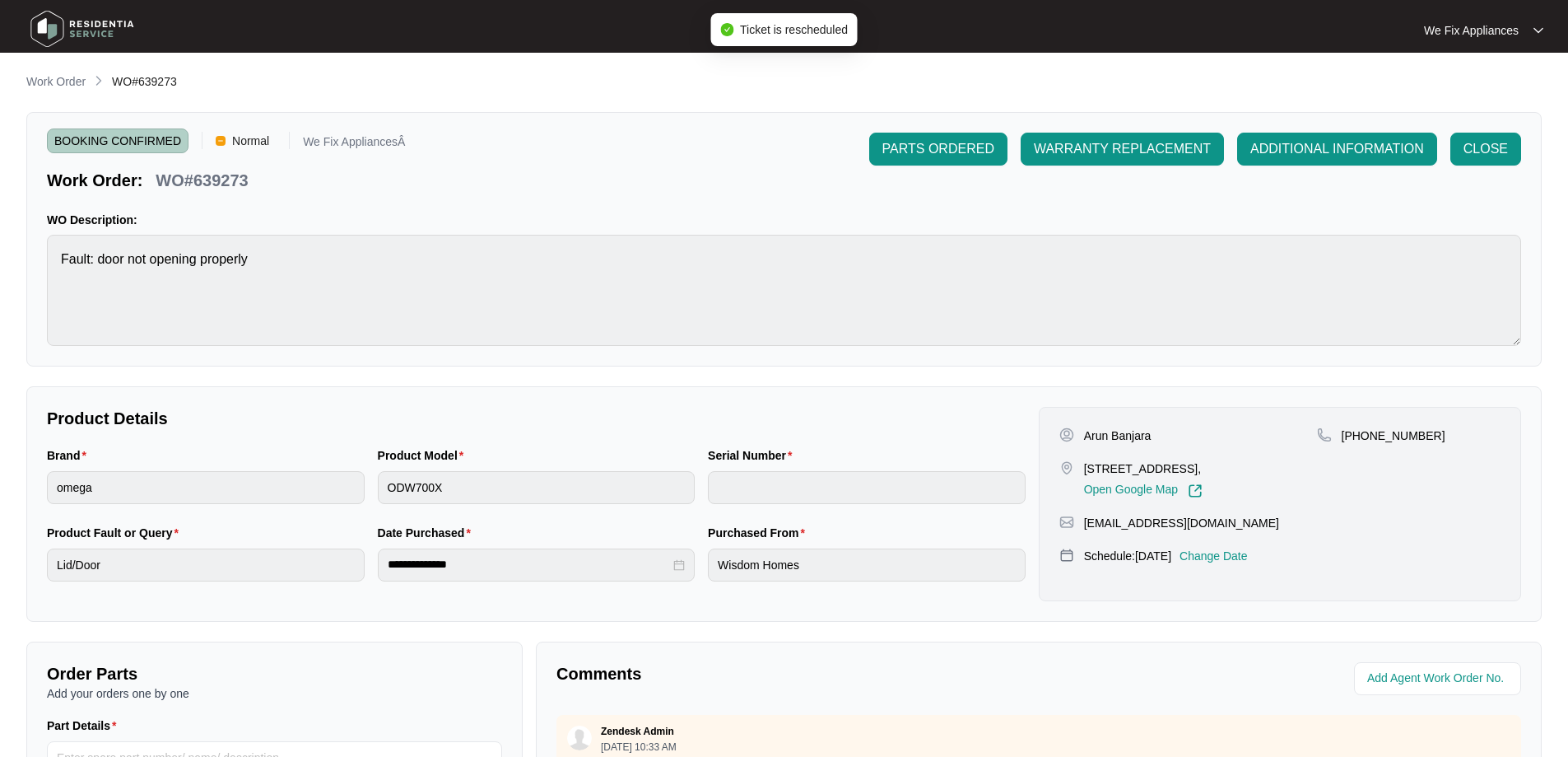
click at [103, 29] on img at bounding box center [83, 28] width 116 height 49
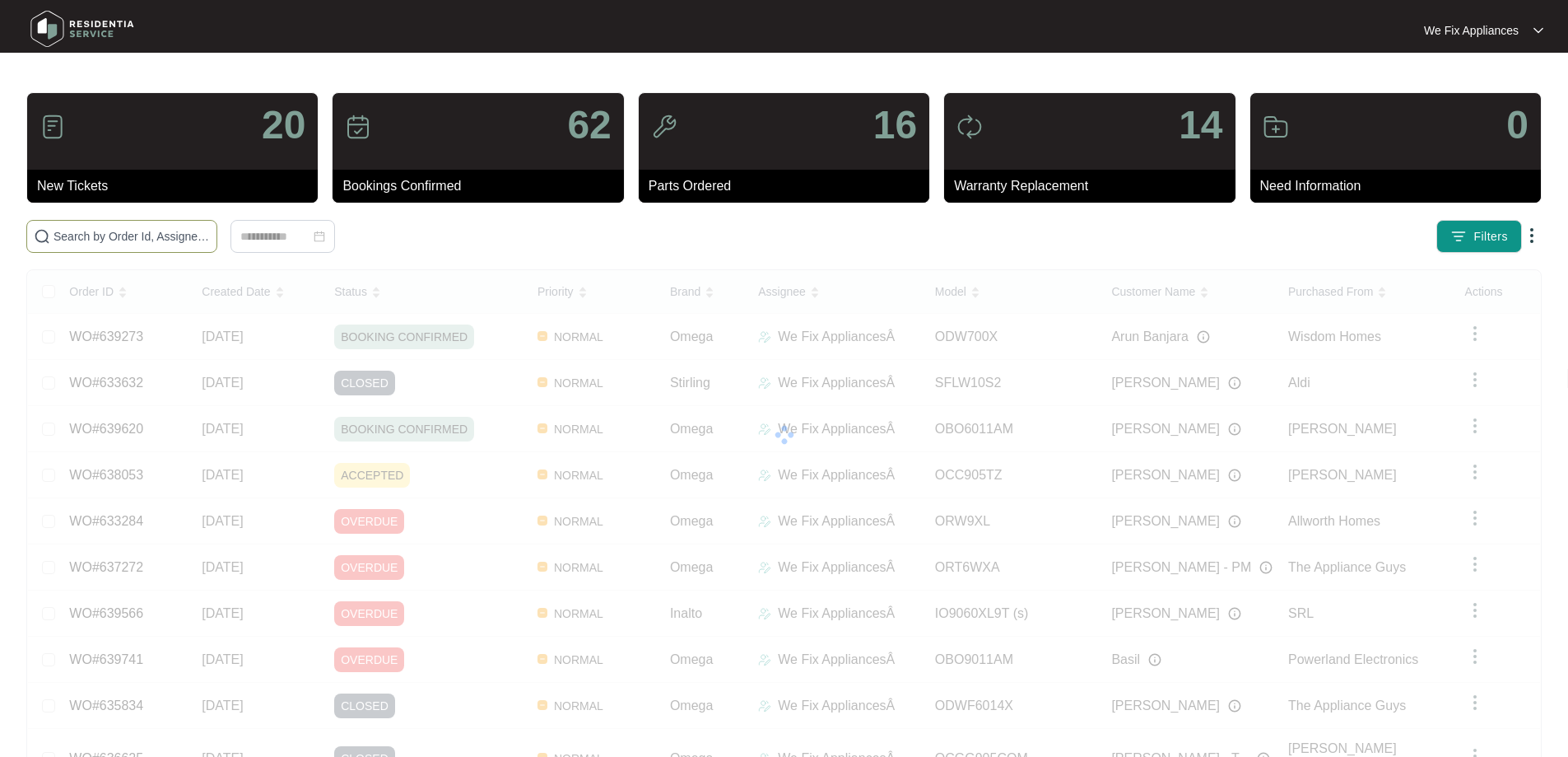
paste input "639566"
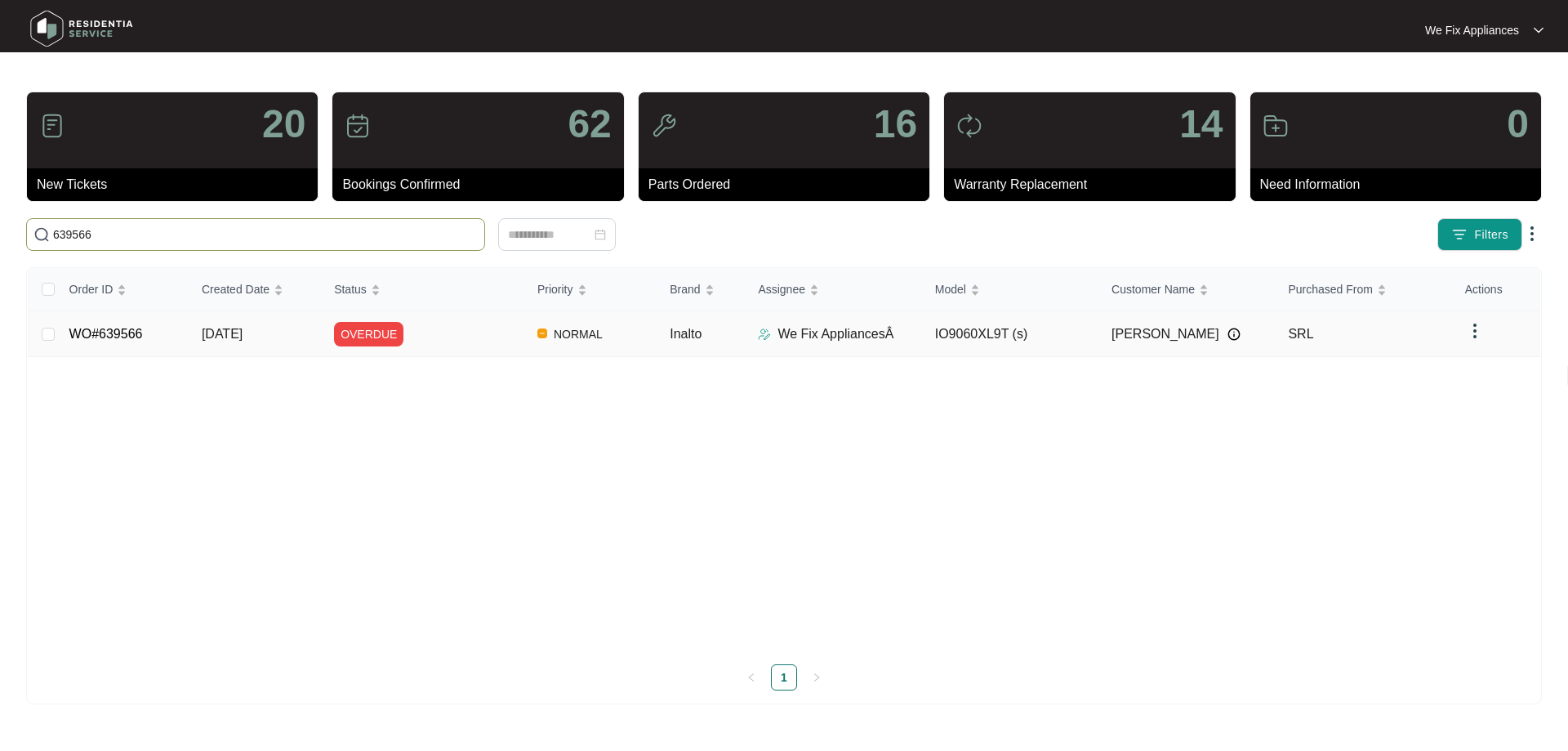
type input "639566"
click at [100, 333] on link "WO#639566" at bounding box center [106, 333] width 74 height 14
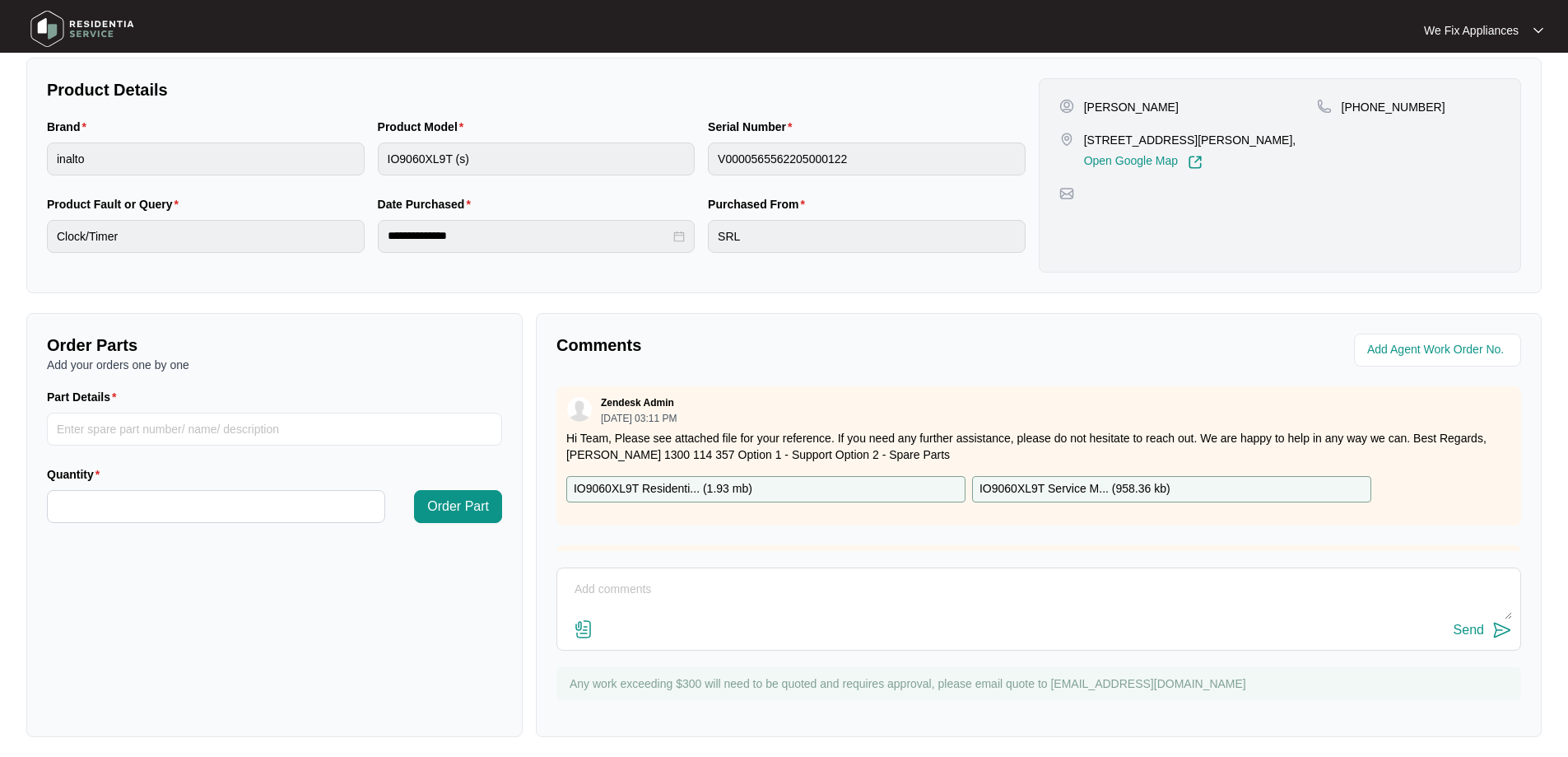
scroll to position [336, 0]
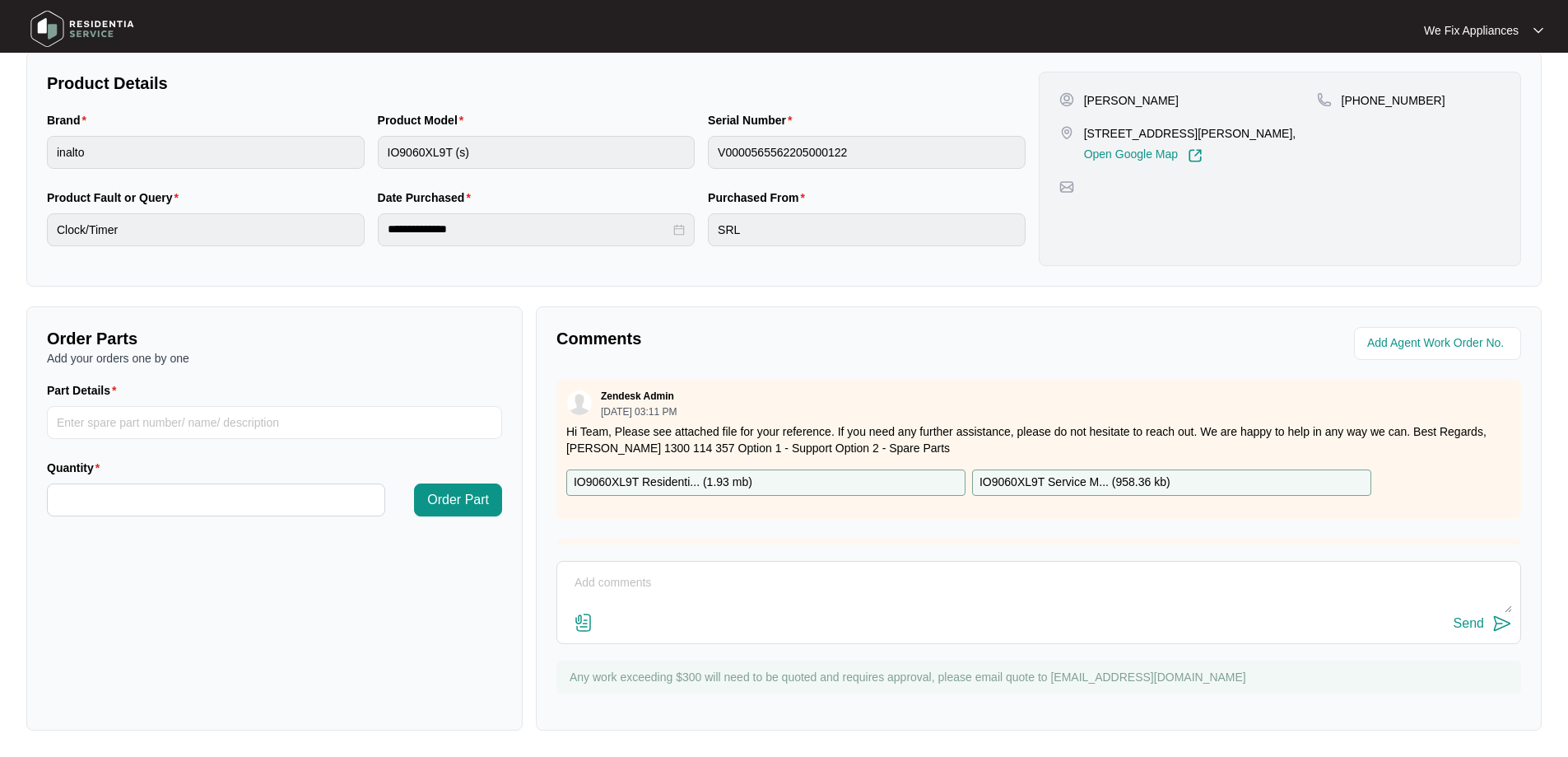
click at [768, 574] on textarea at bounding box center [1039, 590] width 947 height 43
type textarea "Hi team, i can't add date in no option can you please add date in for the 17/9 …"
click at [1468, 613] on button "Send" at bounding box center [1483, 624] width 59 height 23
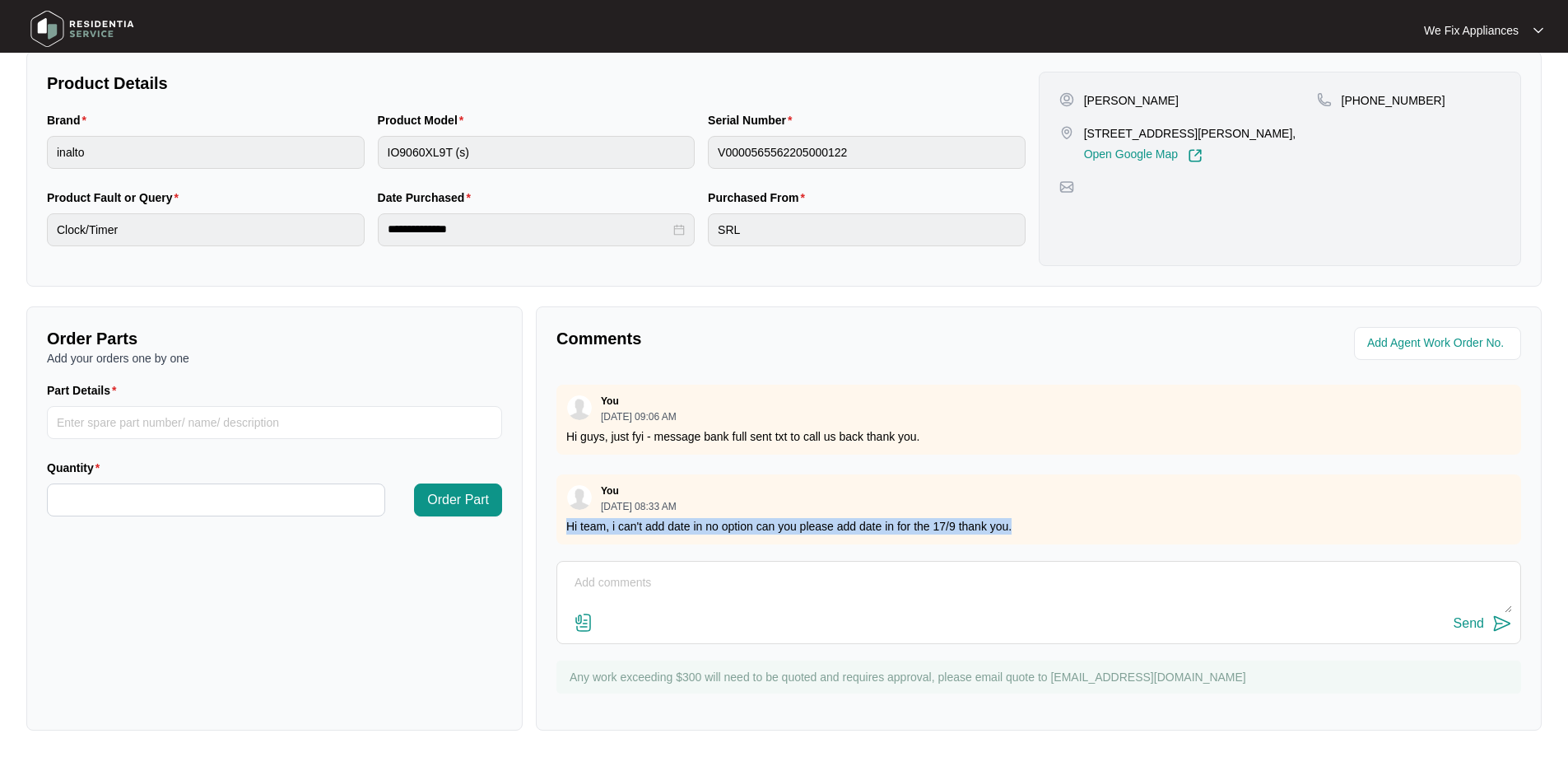
drag, startPoint x: 1015, startPoint y: 513, endPoint x: 561, endPoint y: 533, distance: 454.4
click at [561, 533] on div "Zendesk Admin [DATE] 03:11 PM Hi Team, Please see attached file for your refere…" at bounding box center [1039, 461] width 964 height 165
copy p "Hi team, i can't add date in no option can you please add date in for the 17/9 …"
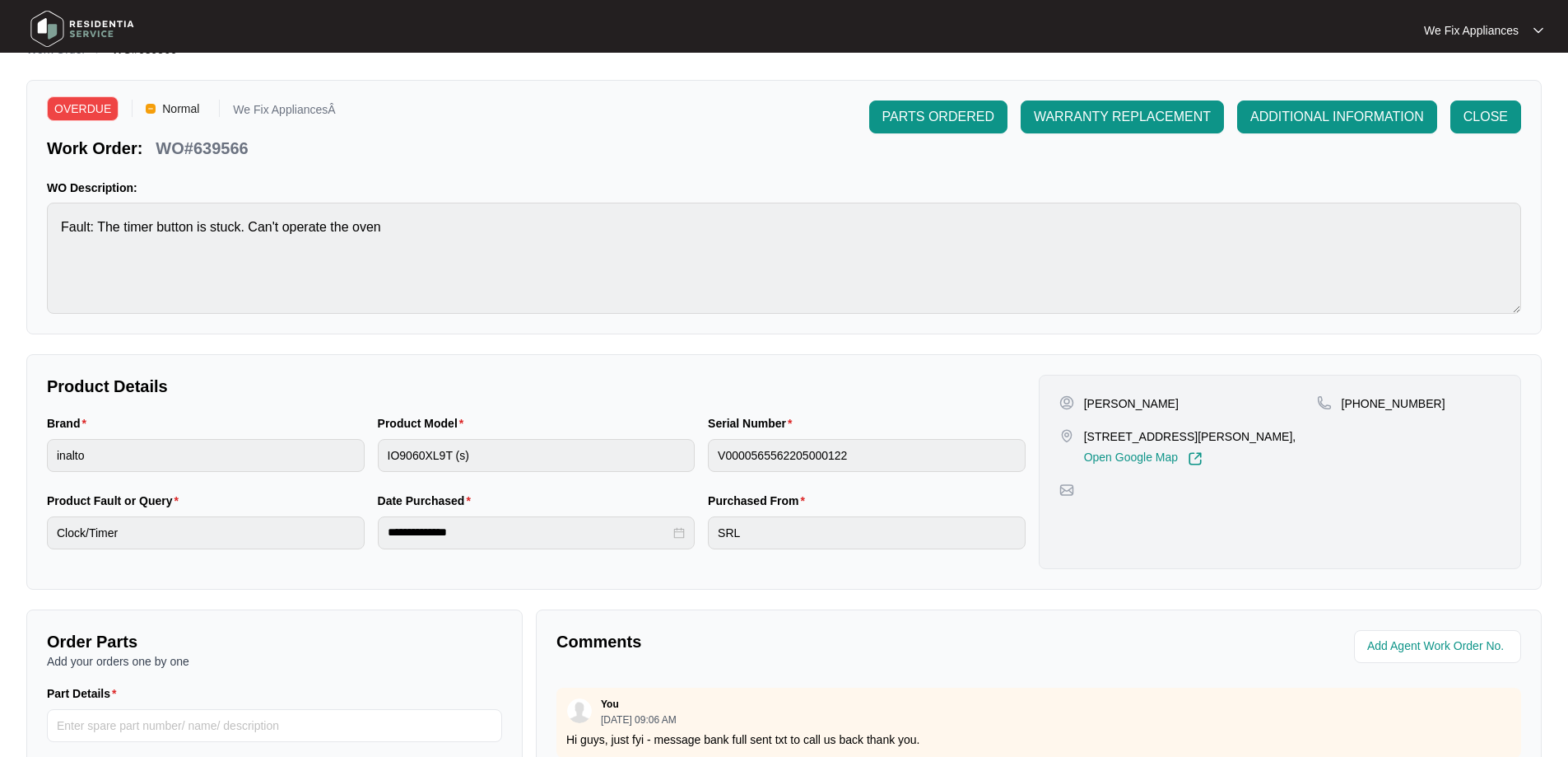
scroll to position [0, 0]
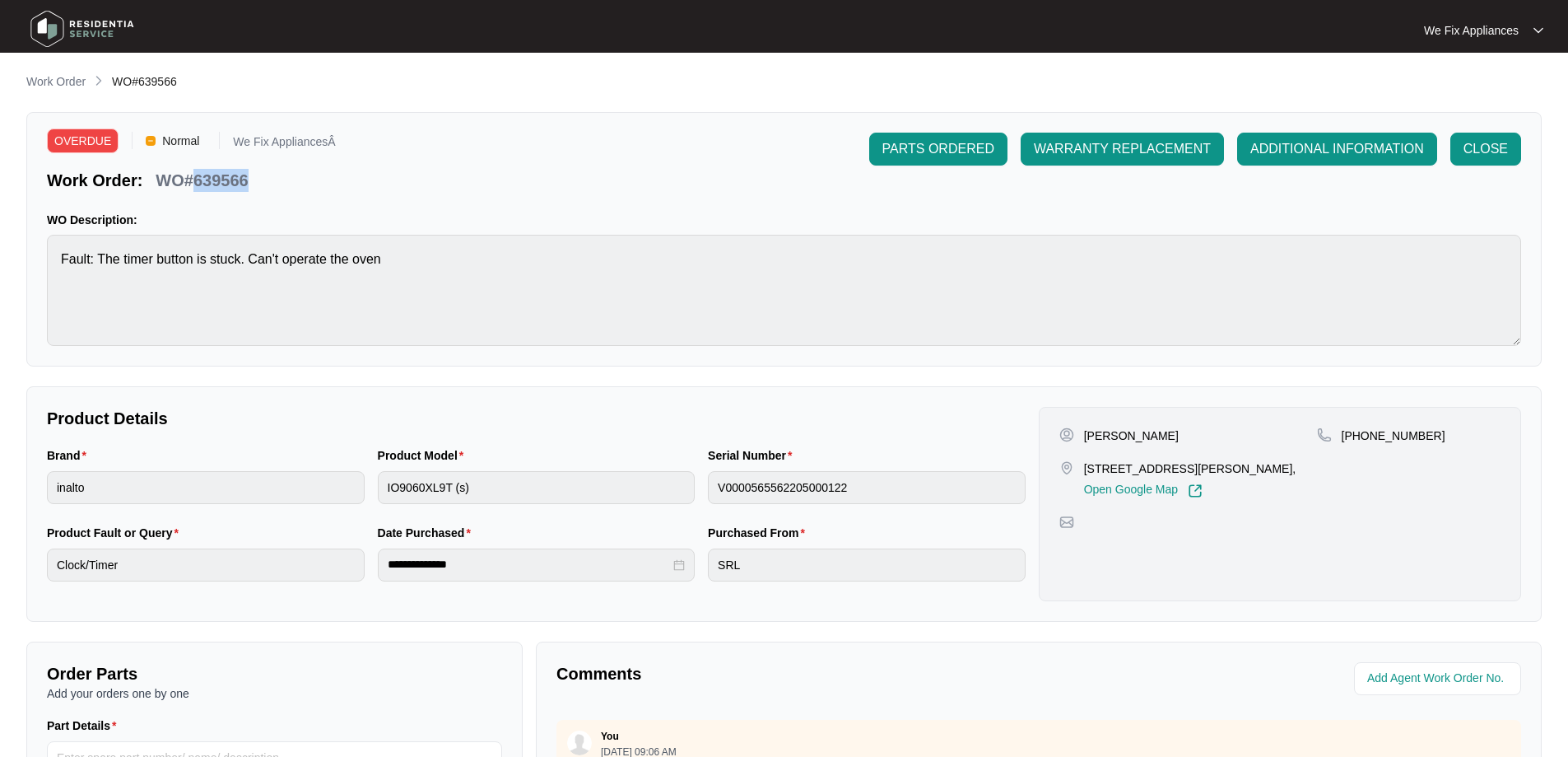
drag, startPoint x: 261, startPoint y: 180, endPoint x: 193, endPoint y: 188, distance: 68.5
click at [193, 188] on div "Work Order: WO#639566" at bounding box center [191, 178] width 289 height 28
copy p "639566"
click at [102, 28] on img at bounding box center [83, 28] width 116 height 49
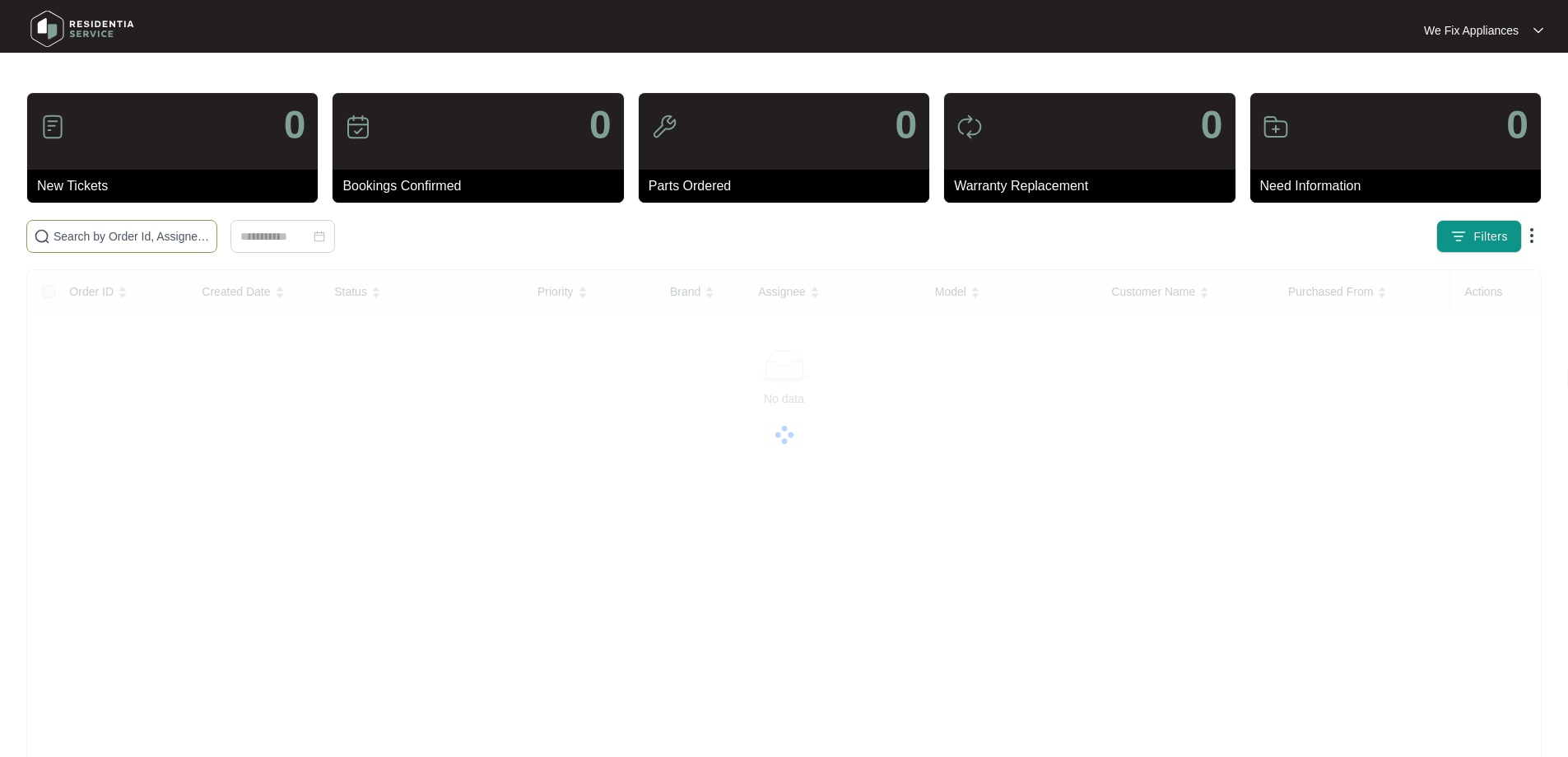
paste input "631117"
type input "631117"
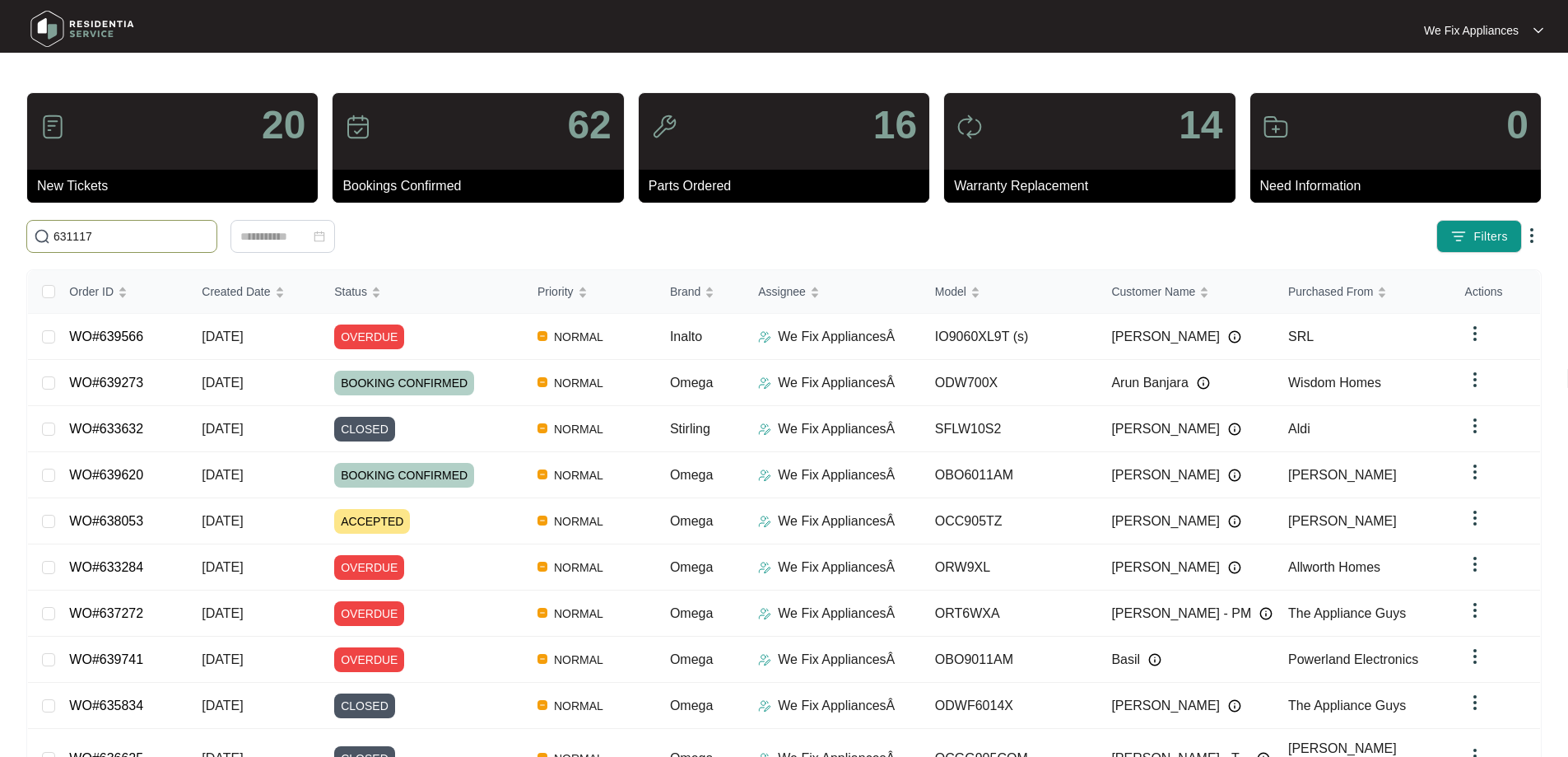
click at [146, 229] on input "631117" at bounding box center [131, 236] width 157 height 18
drag, startPoint x: 143, startPoint y: 228, endPoint x: 0, endPoint y: 232, distance: 143.1
click at [0, 232] on main "20 New Tickets 62 Bookings Confirmed 16 Parts Ordered 14 Warranty Replacement 0…" at bounding box center [784, 434] width 1568 height 868
paste input "631117"
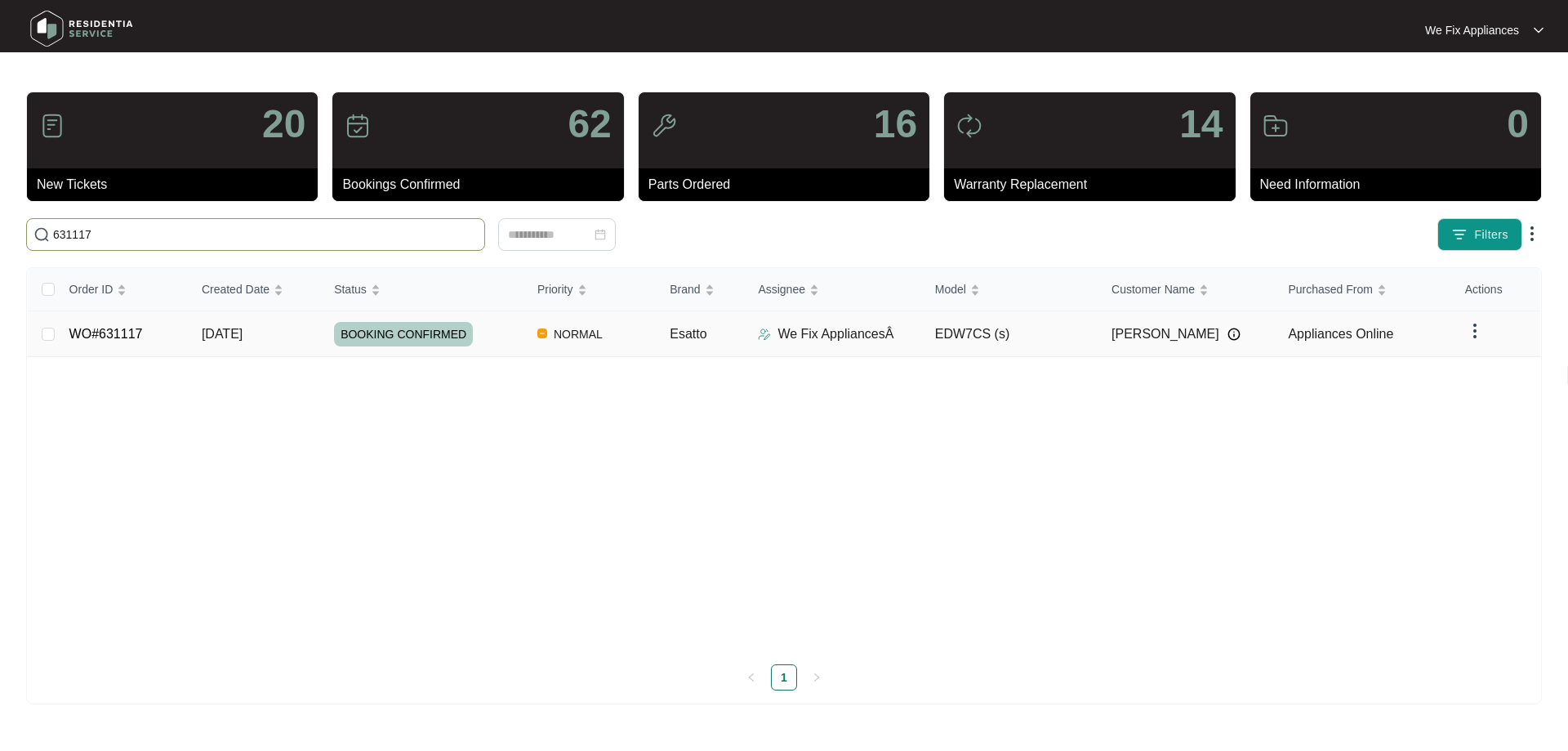
type input "631117"
click at [114, 326] on link "WO#631117" at bounding box center [106, 333] width 74 height 14
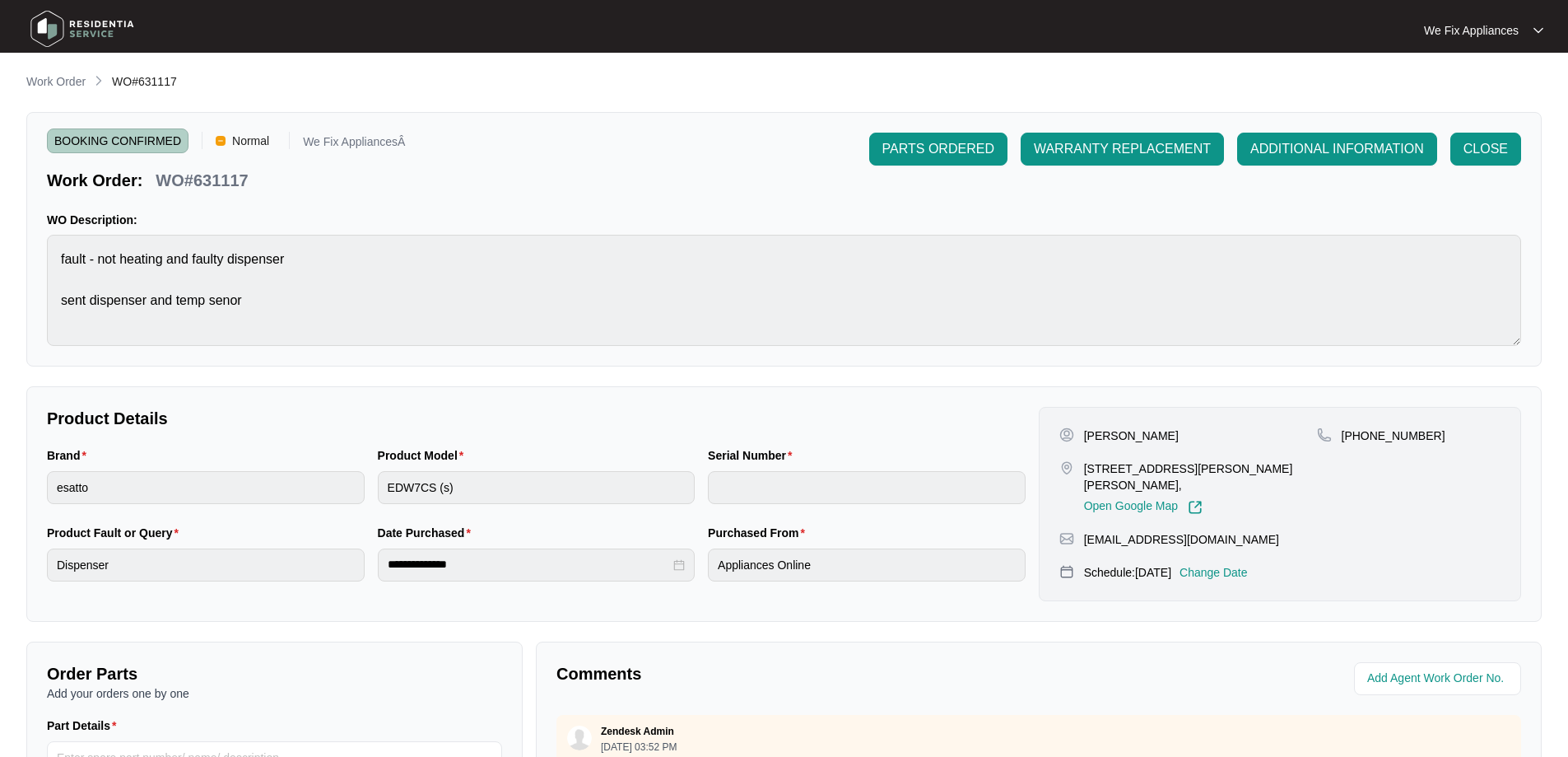
click at [1216, 564] on p "Change Date" at bounding box center [1214, 573] width 69 height 17
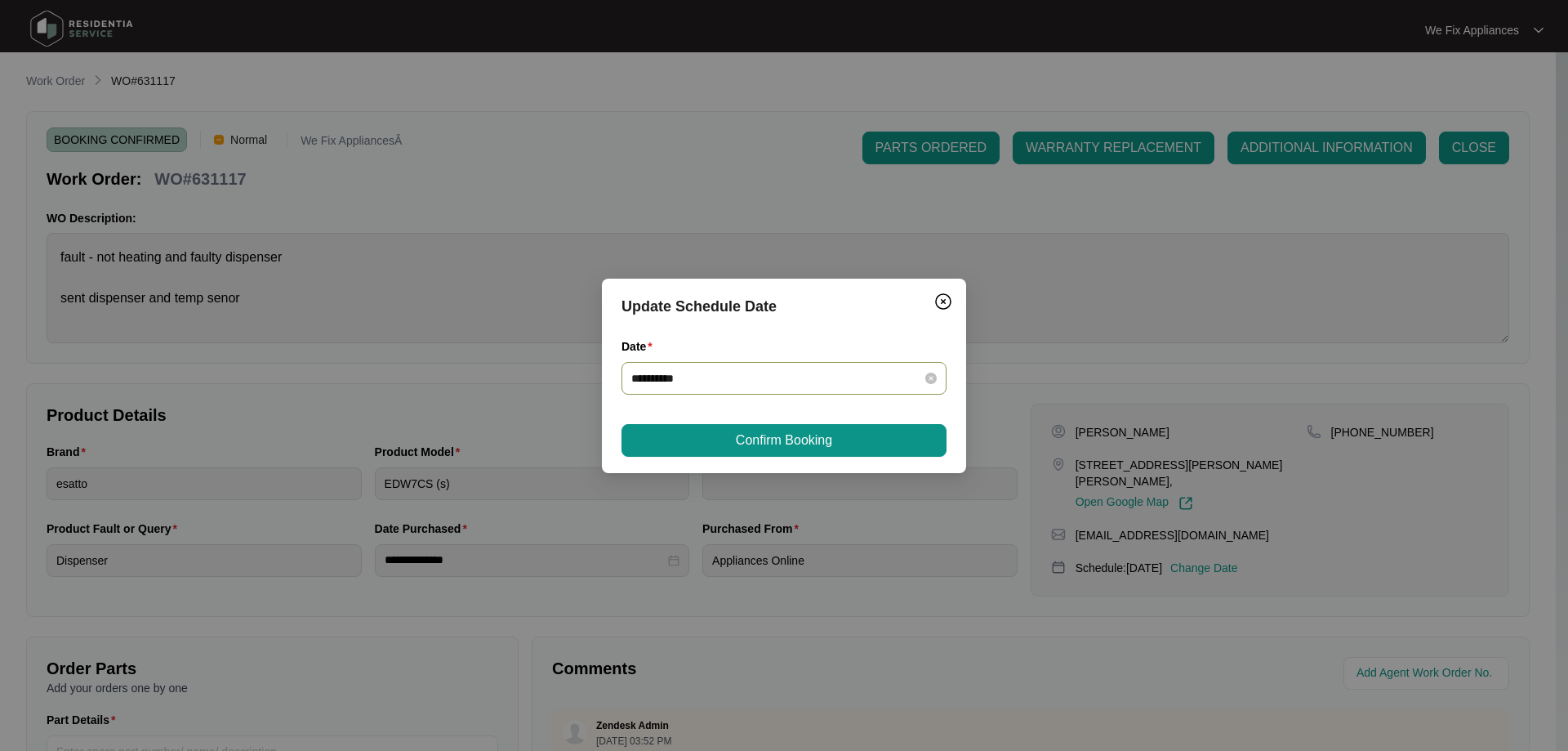
click at [786, 378] on input "**********" at bounding box center [774, 378] width 286 height 18
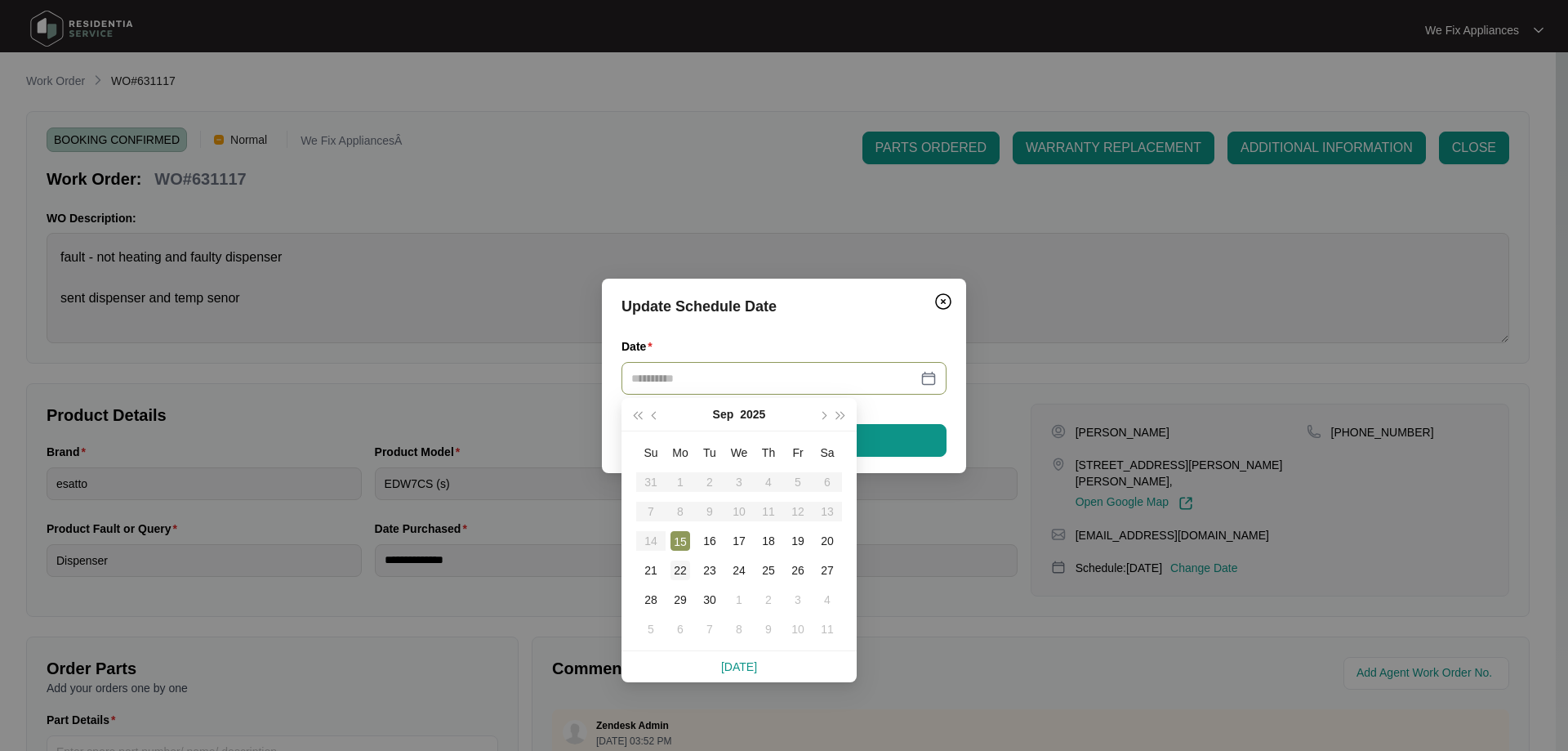
click at [682, 575] on div "22" at bounding box center [680, 571] width 20 height 20
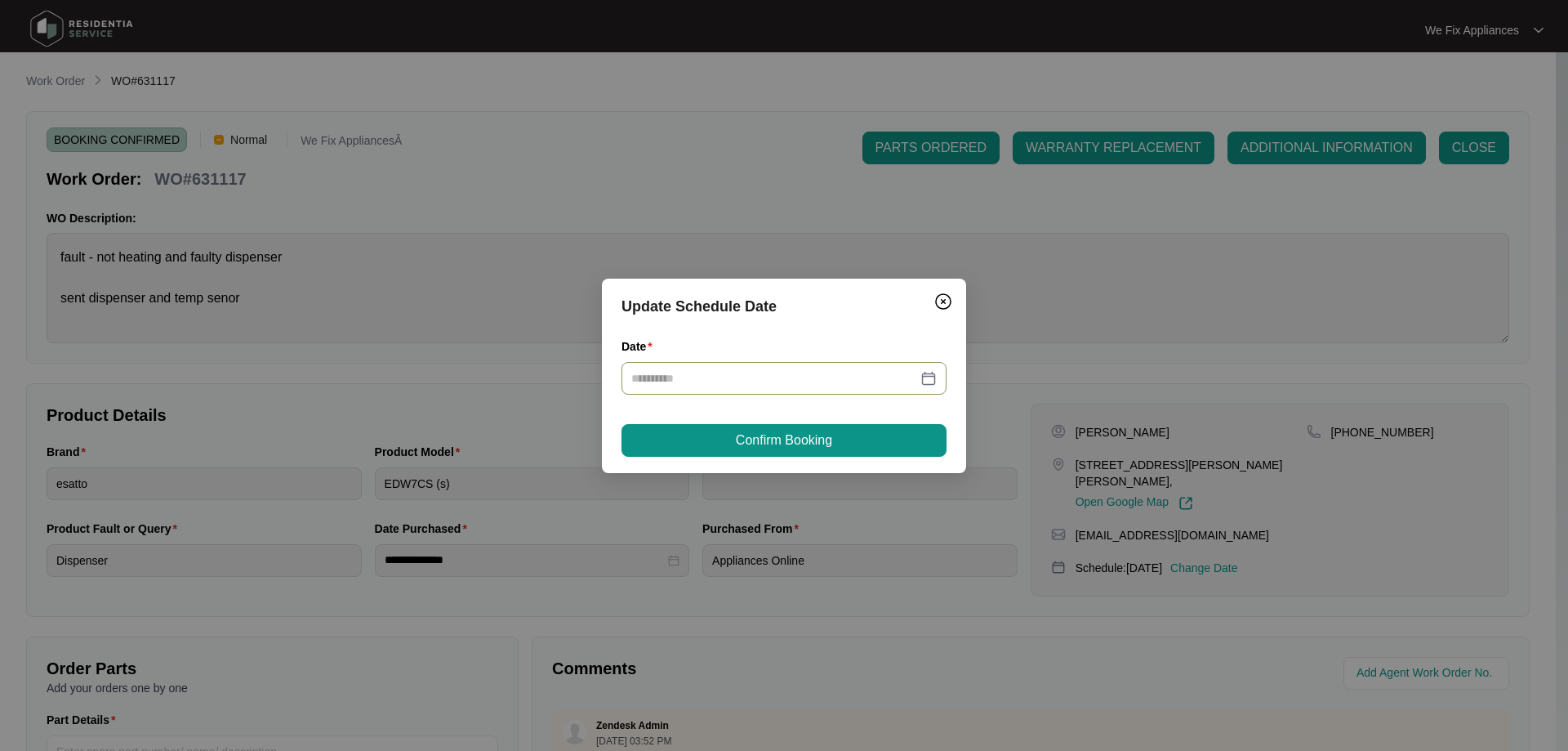
type input "**********"
click at [779, 432] on span "Confirm Booking" at bounding box center [784, 440] width 96 height 20
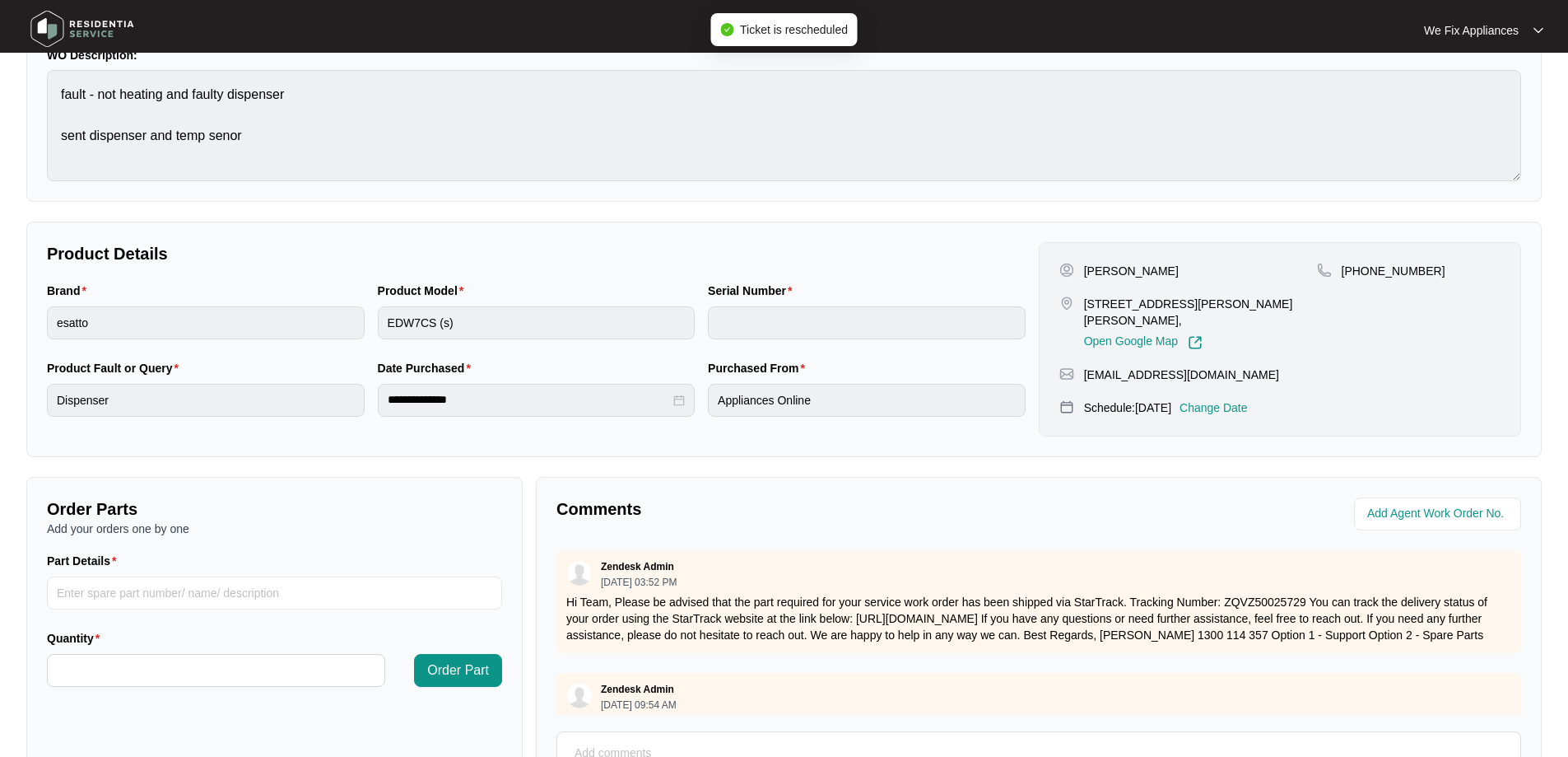
scroll to position [336, 0]
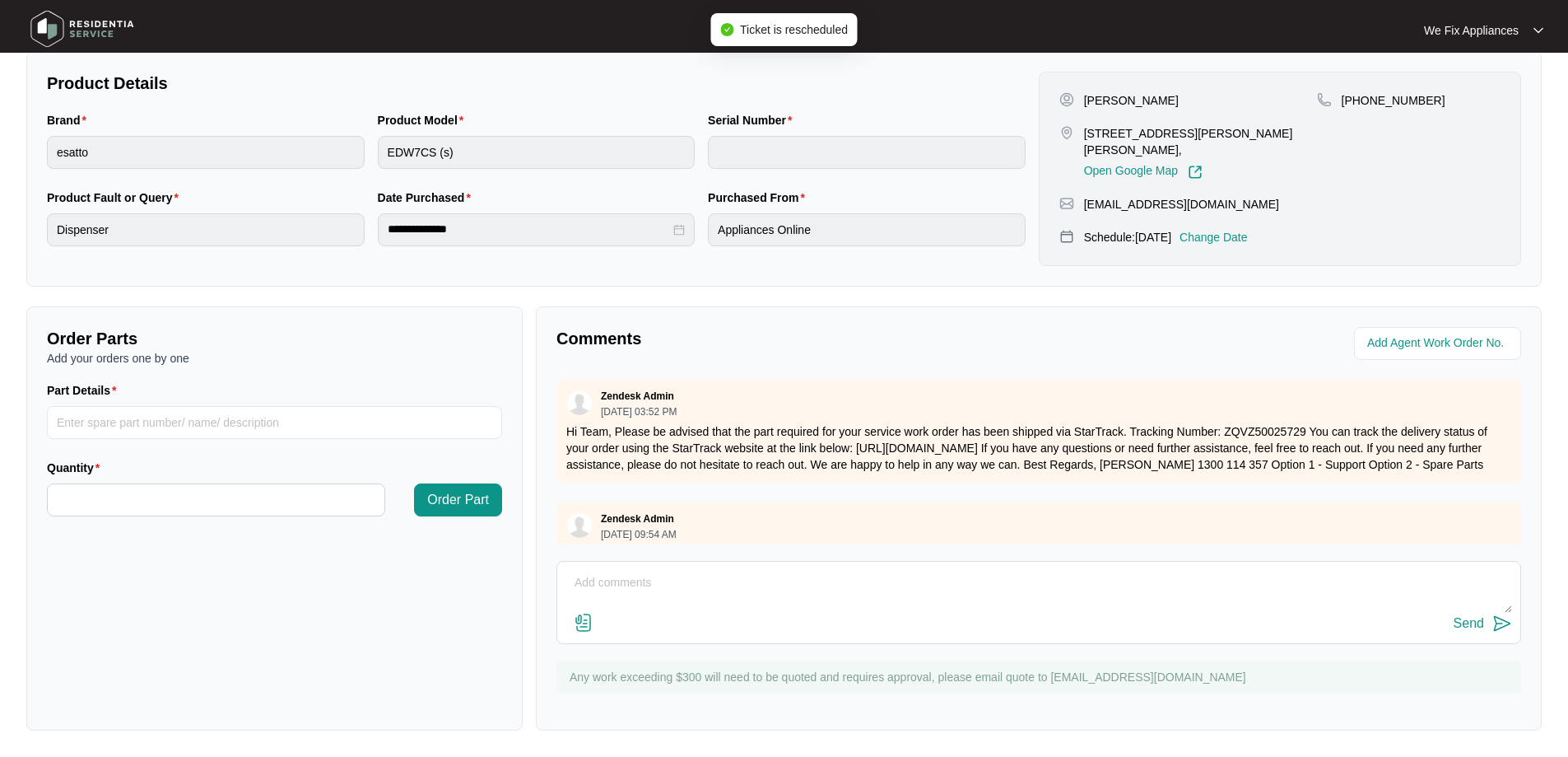
click at [621, 578] on textarea at bounding box center [1039, 590] width 947 height 43
type textarea "Hi guys just fyi- customer cancelled todays service and rebooked for the 22/9 t…"
click at [1461, 616] on div "Send" at bounding box center [1469, 624] width 30 height 15
click at [111, 18] on img at bounding box center [83, 28] width 116 height 49
